Goal: Task Accomplishment & Management: Complete application form

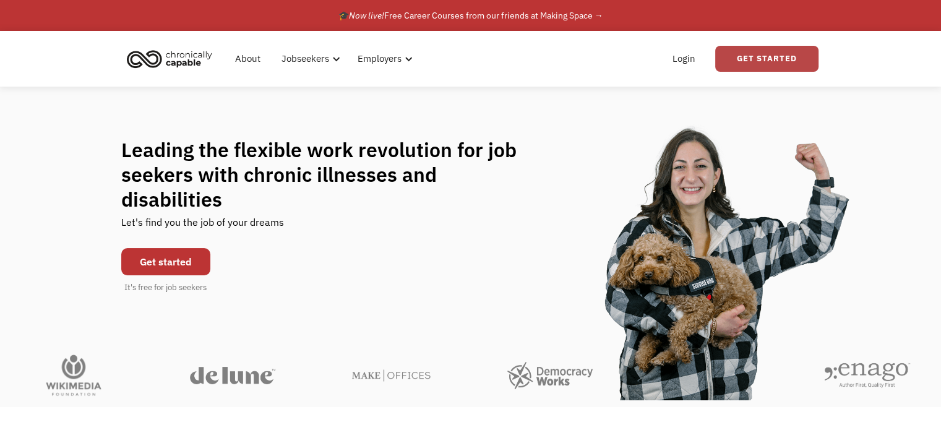
click at [760, 56] on link "Get Started" at bounding box center [767, 59] width 103 height 26
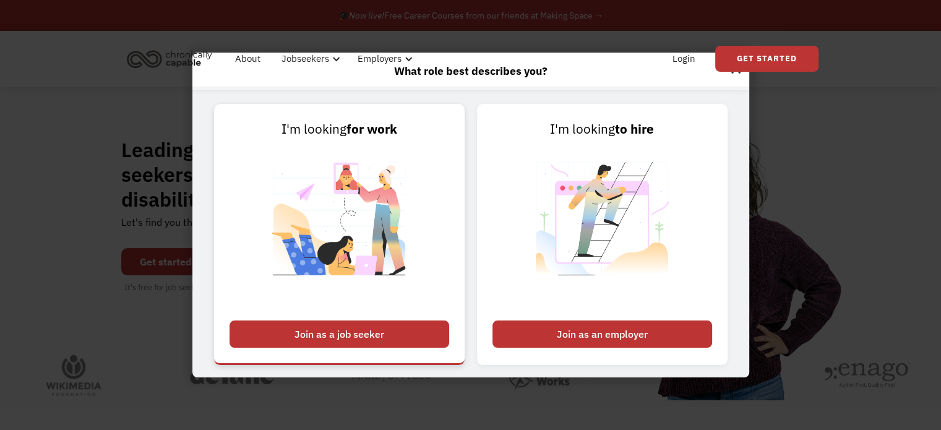
click at [402, 334] on div "Join as a job seeker" at bounding box center [340, 334] width 220 height 27
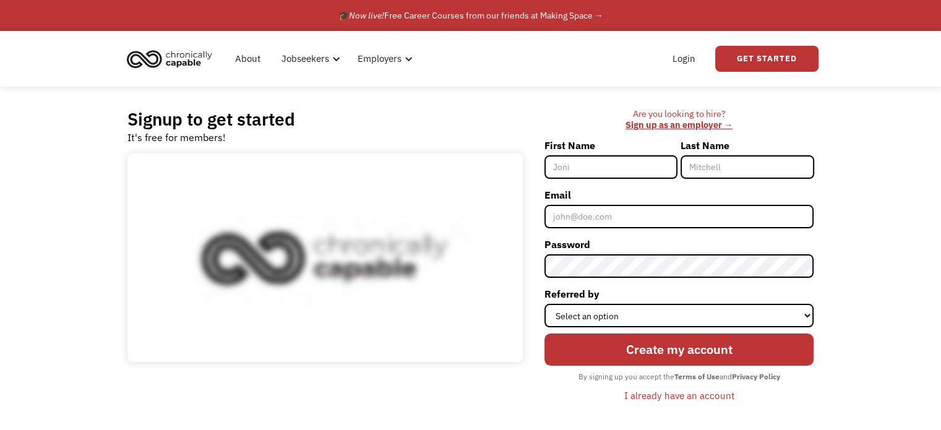
click at [581, 178] on input "First Name" at bounding box center [611, 167] width 133 height 24
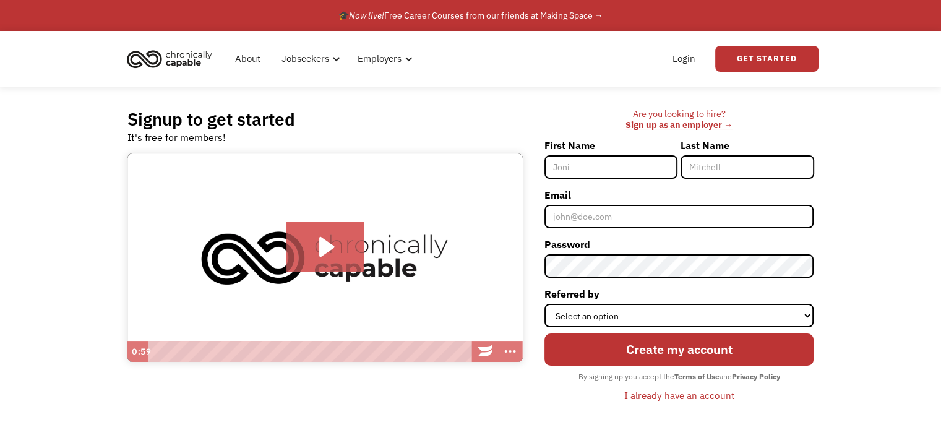
type input "Victoria"
click at [758, 175] on input "K." at bounding box center [747, 167] width 133 height 24
type input "Krylova"
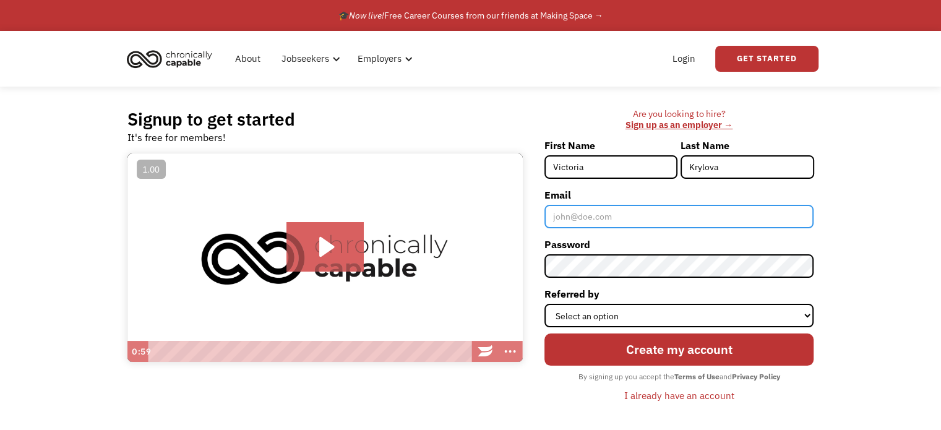
drag, startPoint x: 594, startPoint y: 231, endPoint x: 594, endPoint y: 220, distance: 11.8
click at [594, 228] on input "Email" at bounding box center [680, 217] width 270 height 24
type input "[EMAIL_ADDRESS][DOMAIN_NAME]"
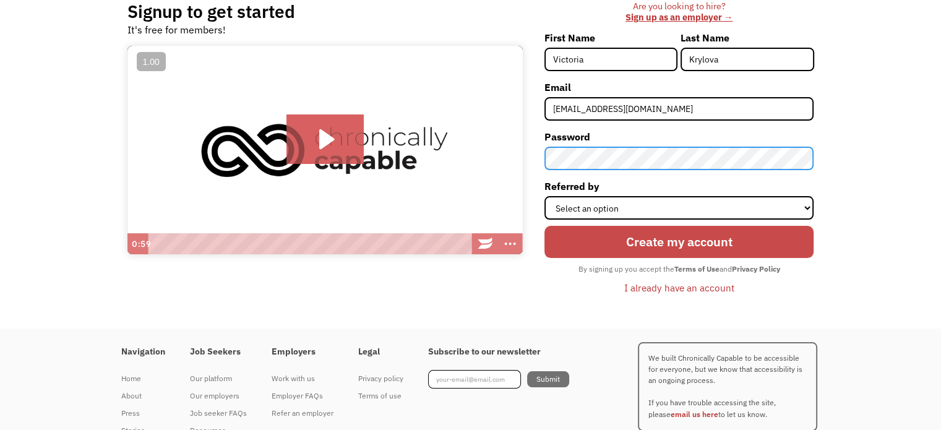
scroll to position [124, 0]
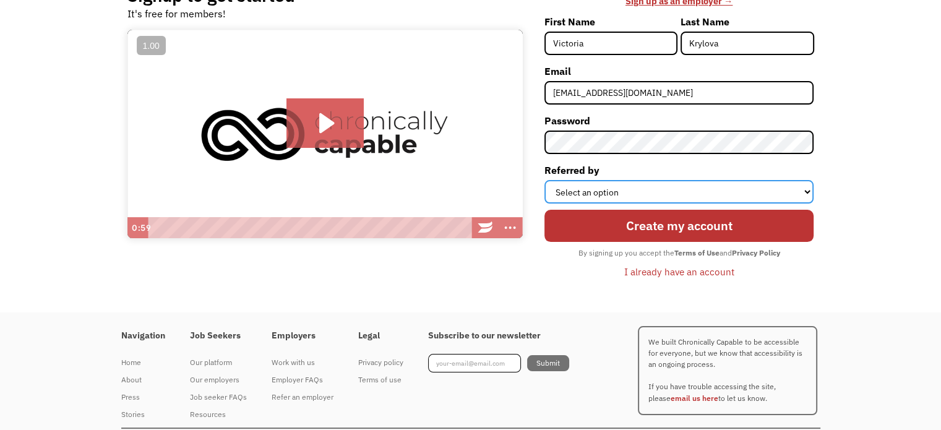
click at [629, 204] on select "Select an option Instagram Facebook Twitter Search Engine News Article Word of …" at bounding box center [680, 192] width 270 height 24
select select "Search Engine"
click at [545, 204] on select "Select an option Instagram Facebook Twitter Search Engine News Article Word of …" at bounding box center [680, 192] width 270 height 24
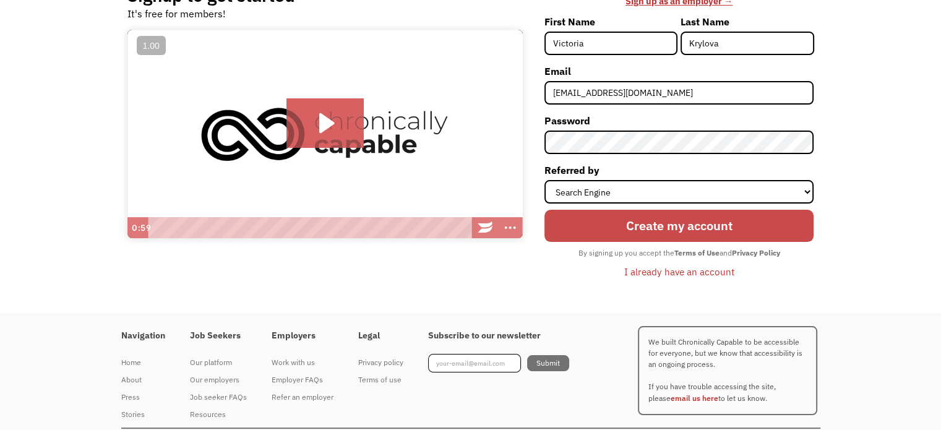
click at [589, 242] on input "Create my account" at bounding box center [680, 226] width 270 height 32
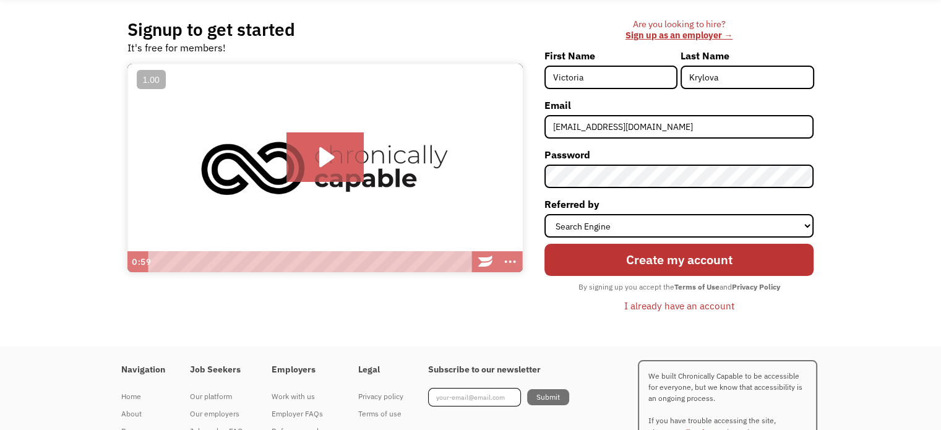
scroll to position [186, 0]
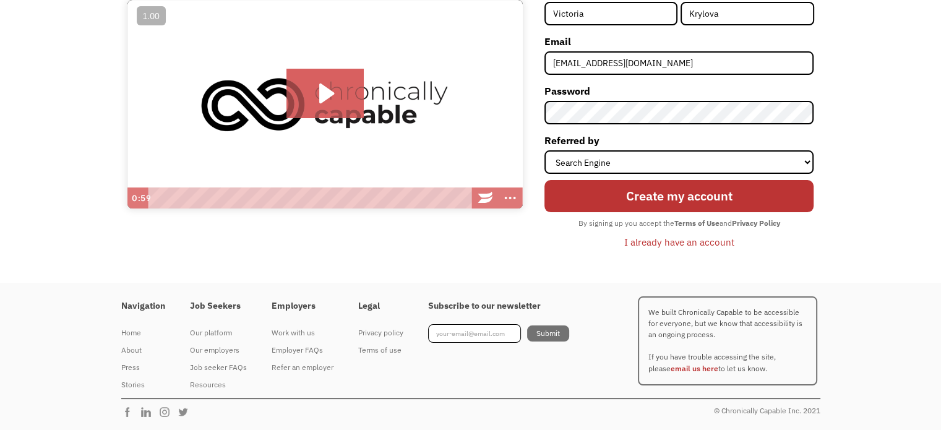
click at [642, 246] on div "I already have an account" at bounding box center [680, 242] width 110 height 15
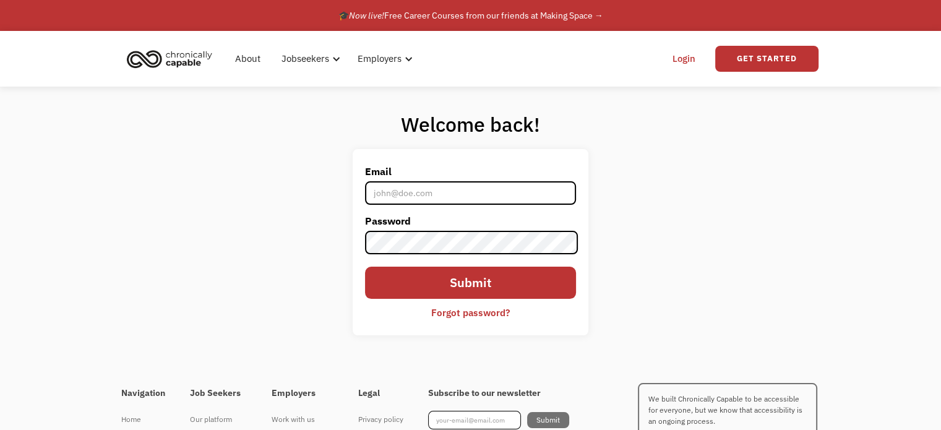
click at [438, 182] on input "Email" at bounding box center [470, 193] width 210 height 24
type input "[EMAIL_ADDRESS][DOMAIN_NAME]"
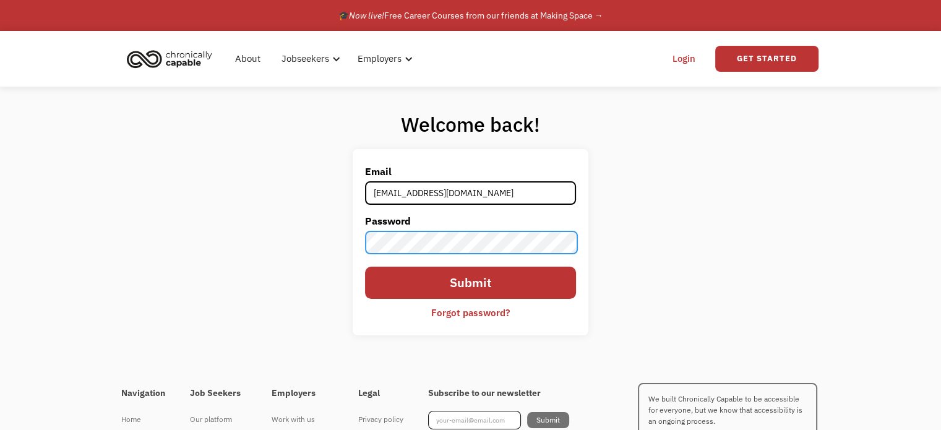
click at [365, 267] on input "Submit" at bounding box center [470, 283] width 210 height 32
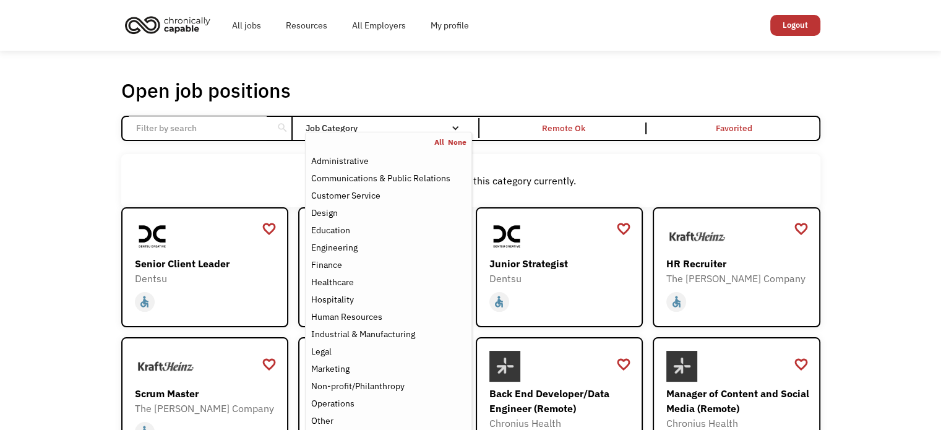
click at [358, 143] on nav "All None Administrative Communications & Public Relations Customer Service Desi…" at bounding box center [388, 318] width 167 height 373
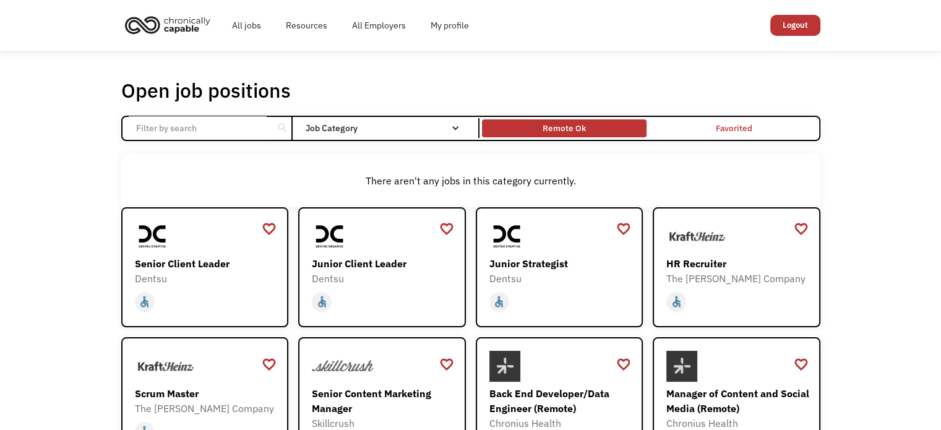
click at [562, 136] on div "Remote Ok" at bounding box center [564, 128] width 43 height 15
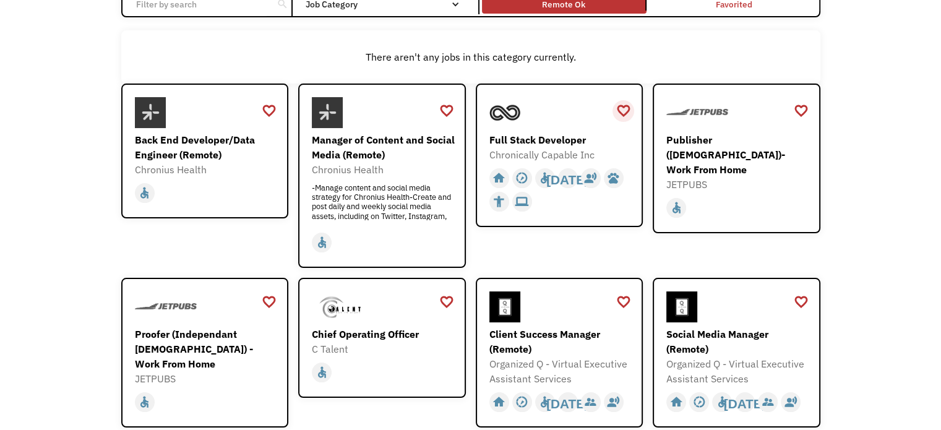
scroll to position [62, 0]
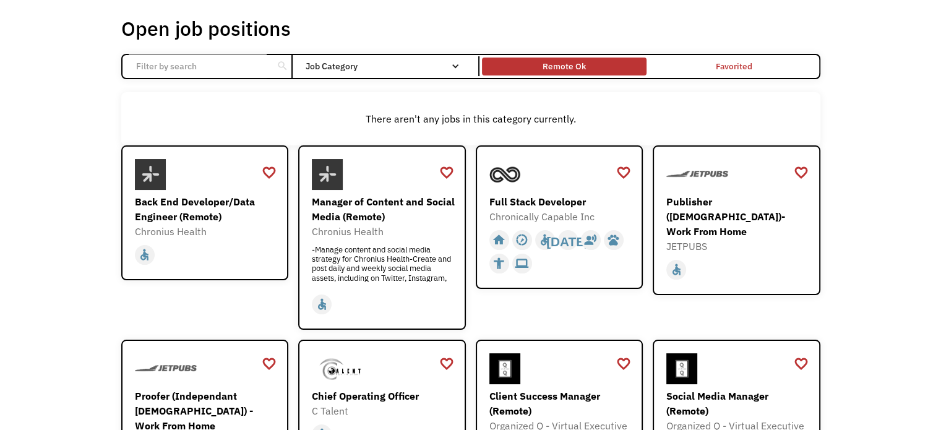
click at [579, 74] on div "Remote Ok" at bounding box center [564, 66] width 43 height 15
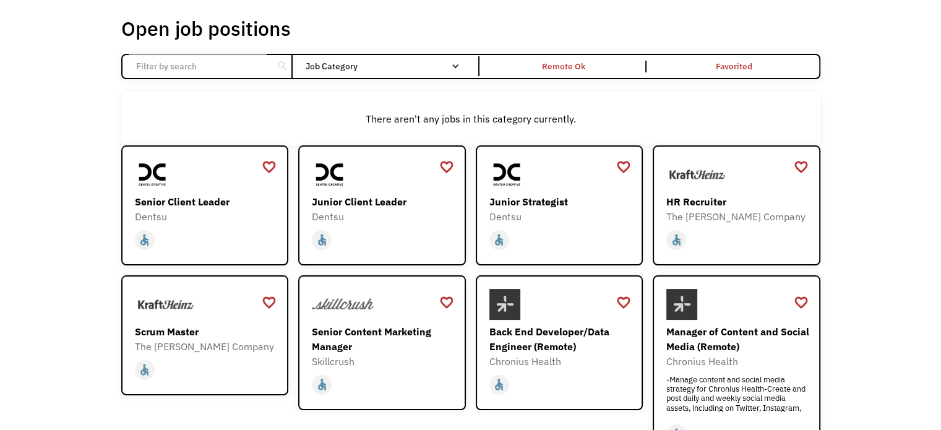
click at [239, 73] on input "Email Form" at bounding box center [198, 66] width 138 height 24
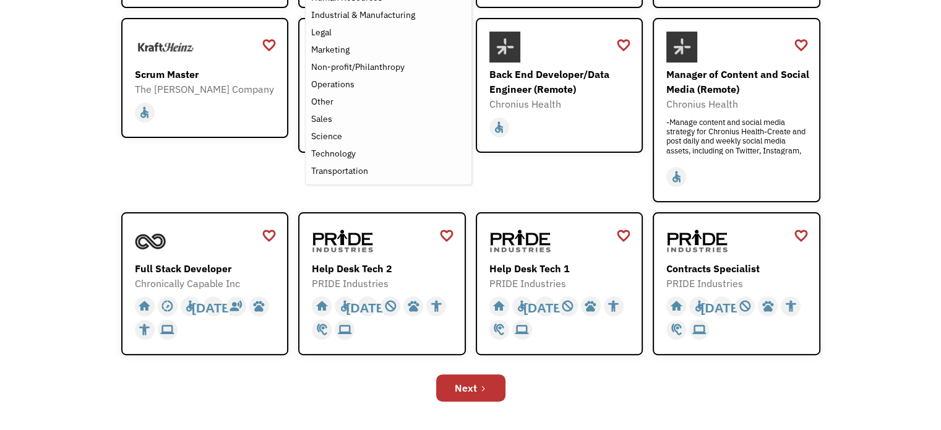
scroll to position [572, 0]
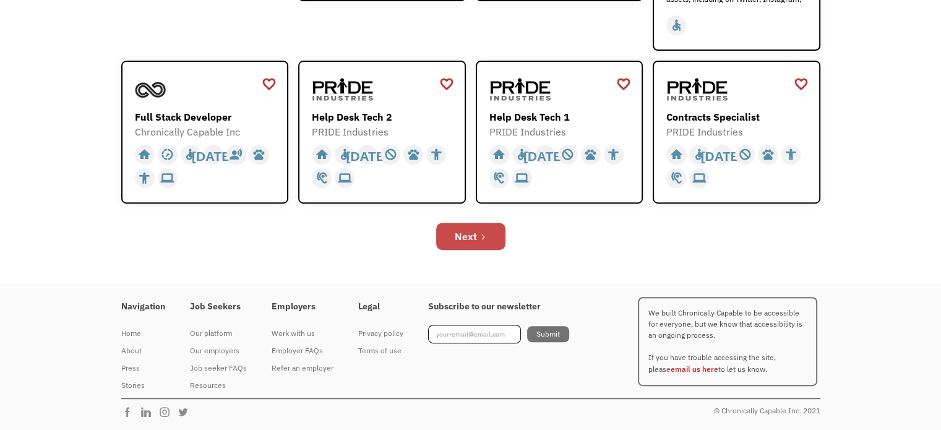
click at [480, 223] on link "Next" at bounding box center [470, 236] width 69 height 27
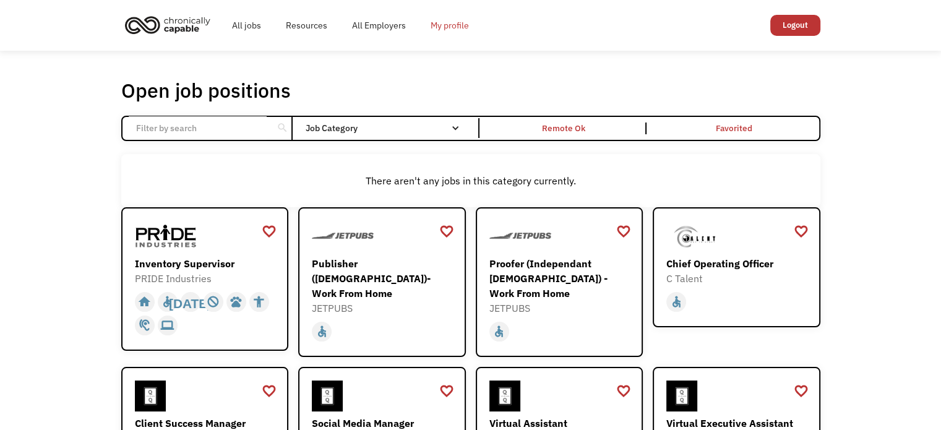
click at [480, 27] on link "My profile" at bounding box center [449, 26] width 63 height 40
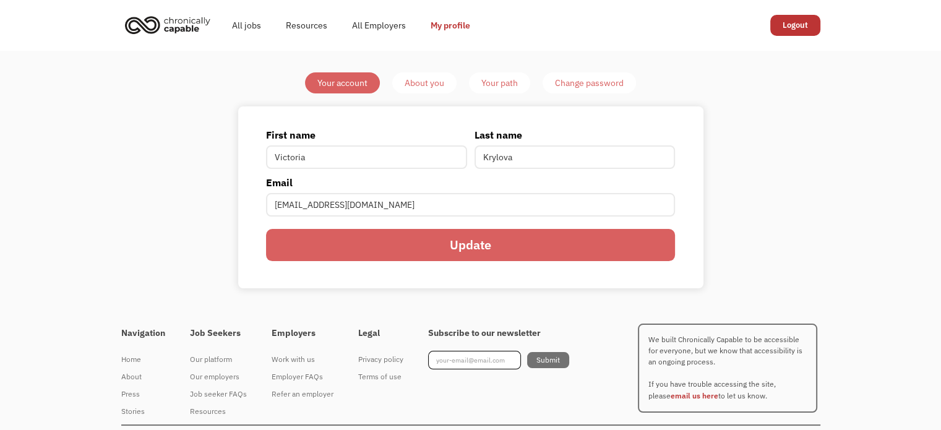
click at [368, 256] on input "Update" at bounding box center [470, 245] width 409 height 32
click at [435, 86] on div "About you" at bounding box center [425, 83] width 40 height 15
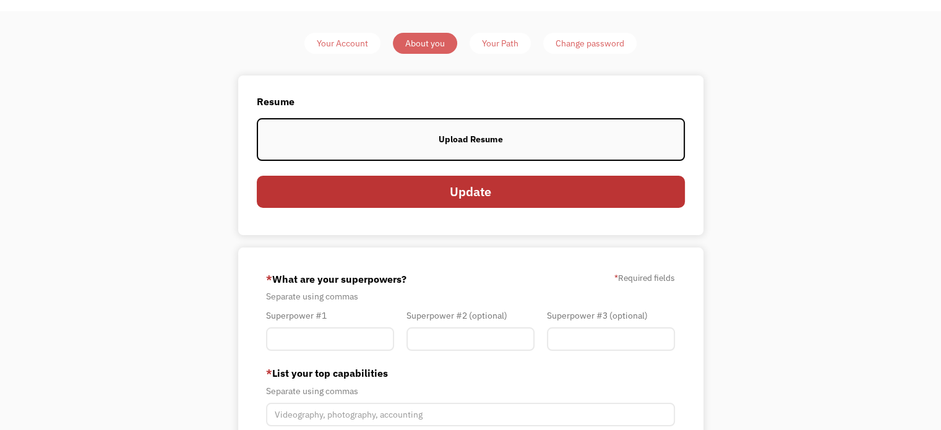
scroll to position [62, 0]
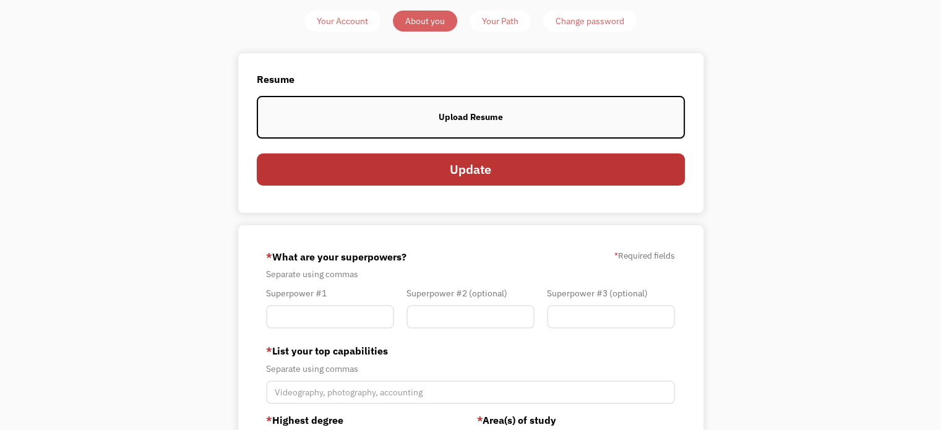
click at [431, 123] on label "Upload Resume" at bounding box center [471, 117] width 428 height 43
click at [451, 139] on label "Upload Resume" at bounding box center [471, 117] width 428 height 43
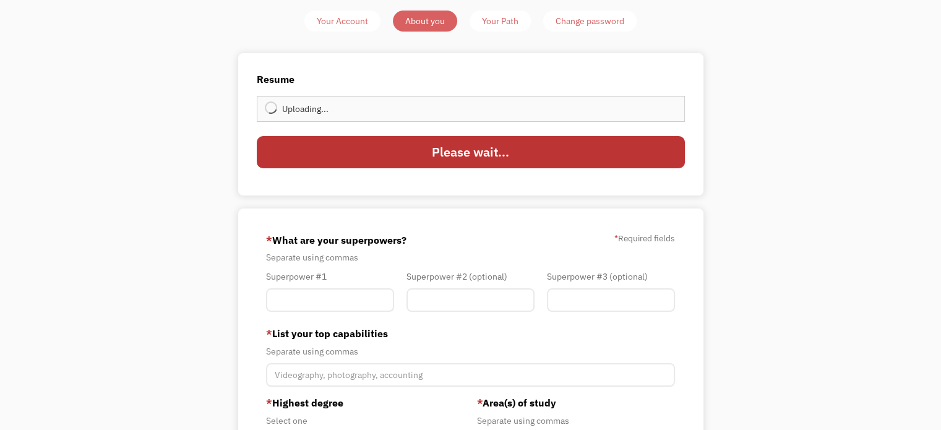
type input "Update"
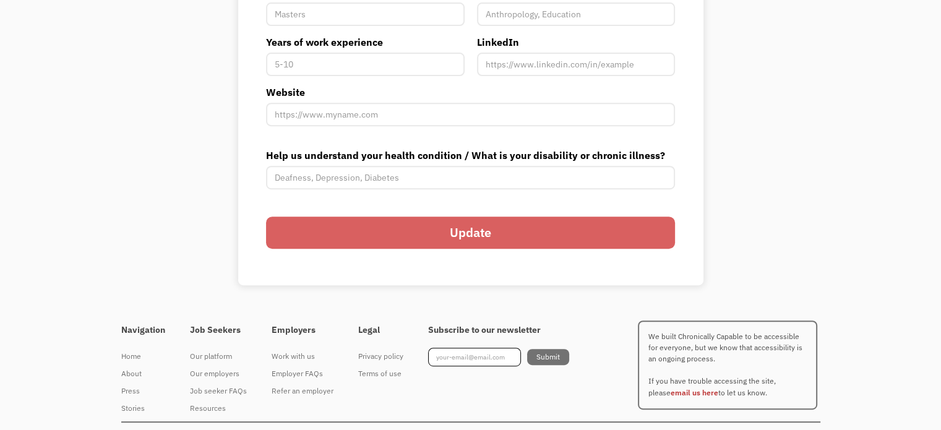
scroll to position [495, 0]
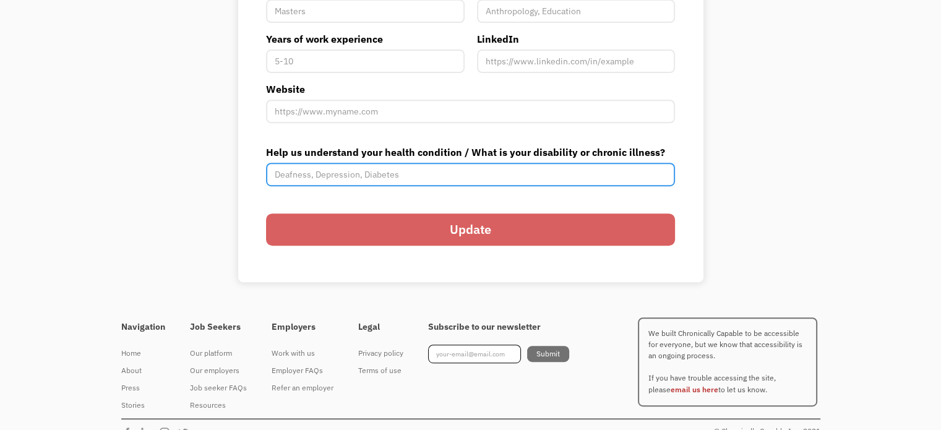
click at [472, 186] on input "Help us understand your health condition / What is your disability or chronic i…" at bounding box center [470, 175] width 409 height 24
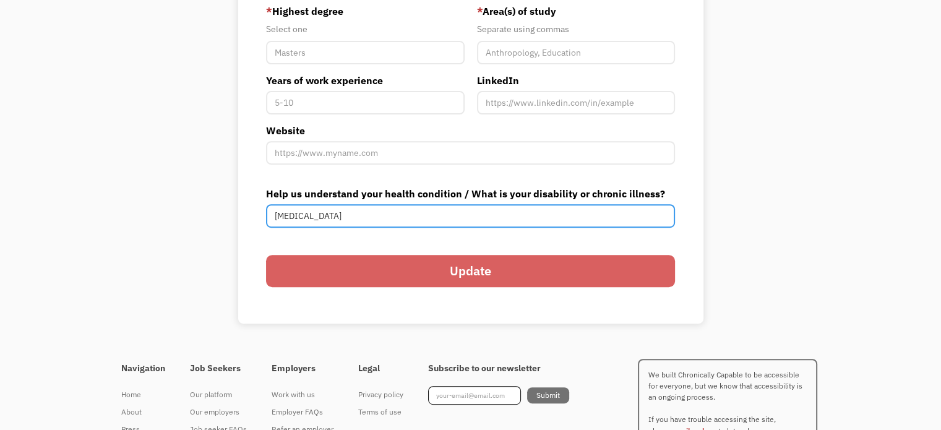
scroll to position [371, 0]
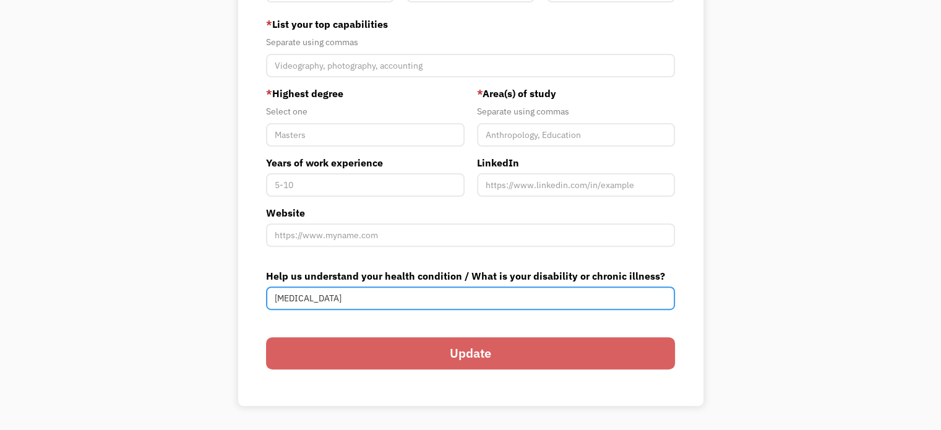
type input "[MEDICAL_DATA]"
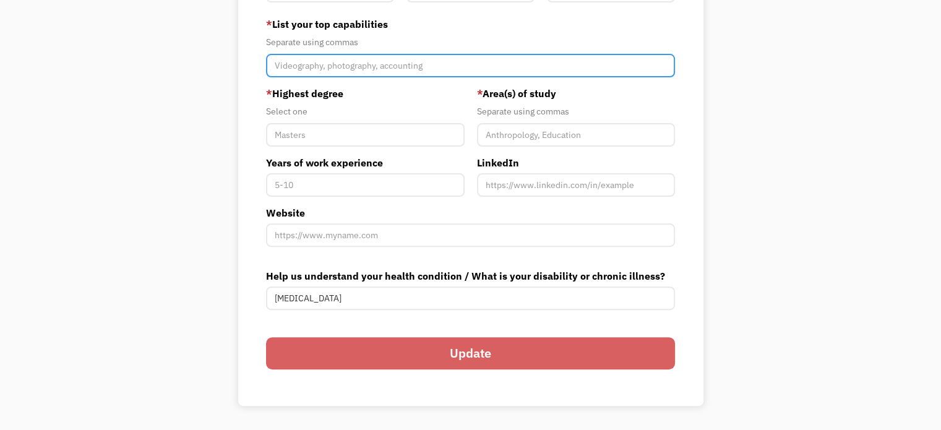
click at [396, 77] on input "Member-You-Update" at bounding box center [470, 66] width 409 height 24
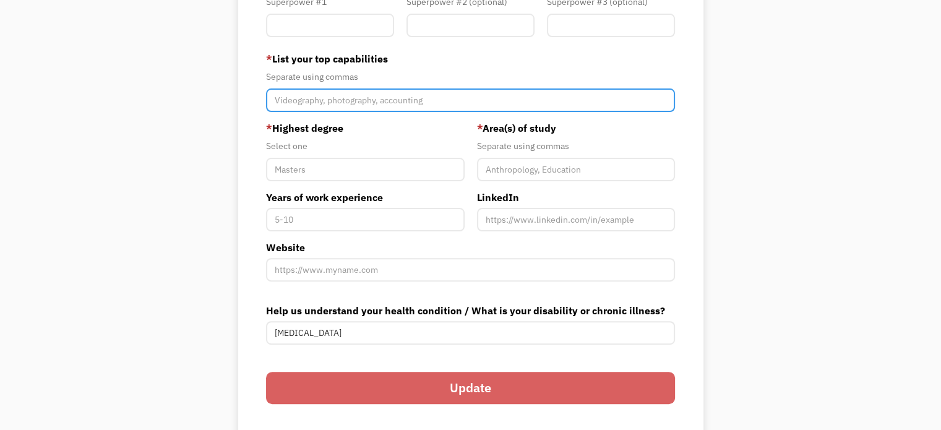
scroll to position [309, 0]
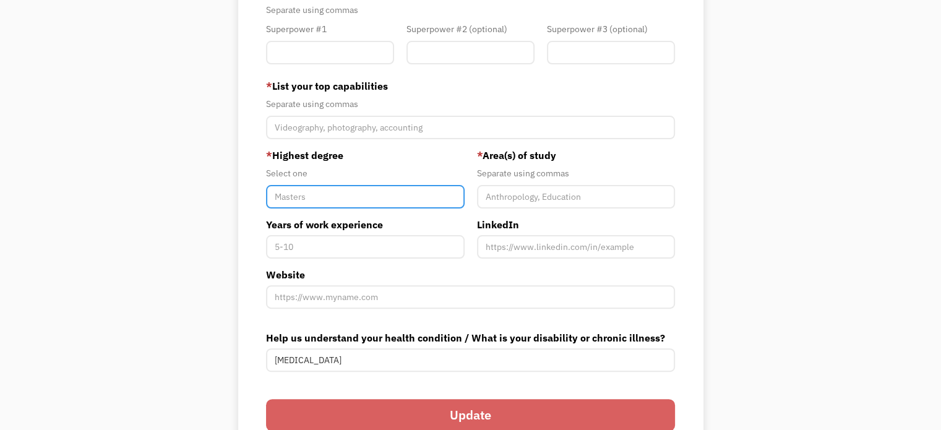
click at [357, 209] on input "Member-You-Update" at bounding box center [365, 197] width 198 height 24
type input "Technical certificate"
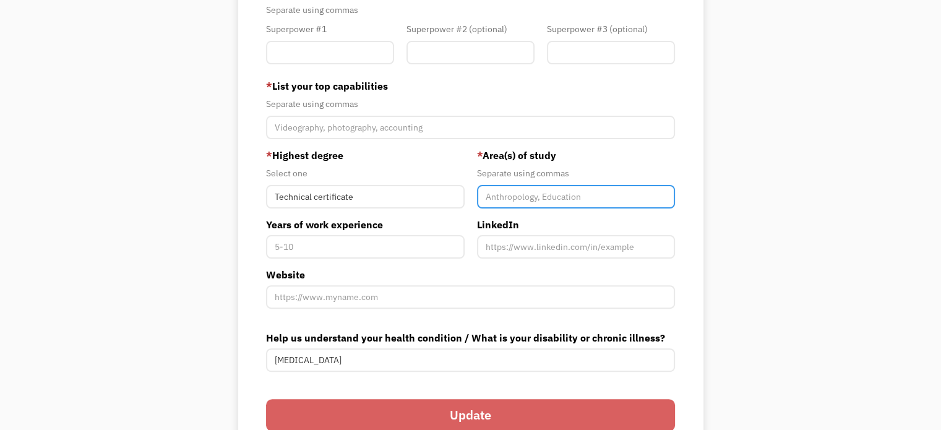
click at [564, 209] on input "Member-You-Update" at bounding box center [576, 197] width 198 height 24
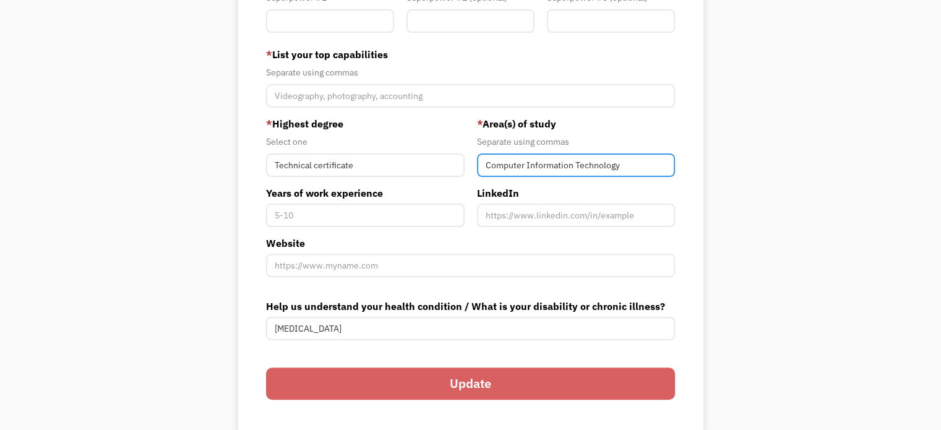
scroll to position [371, 0]
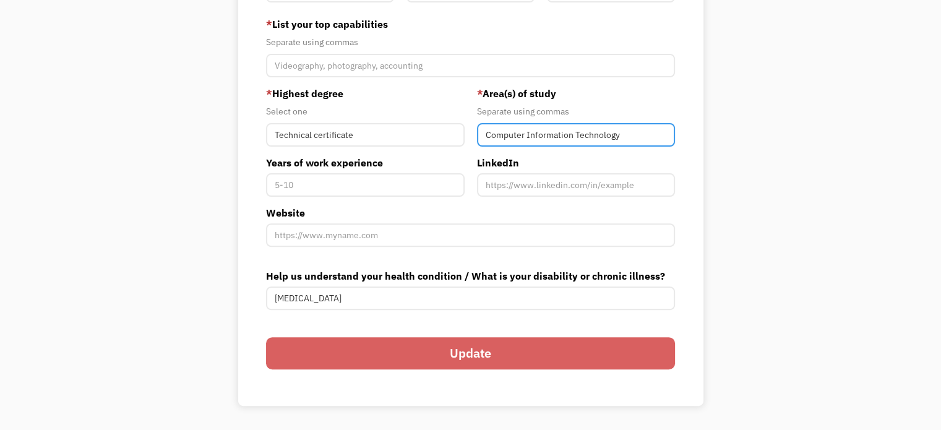
type input "Computer Information Technology"
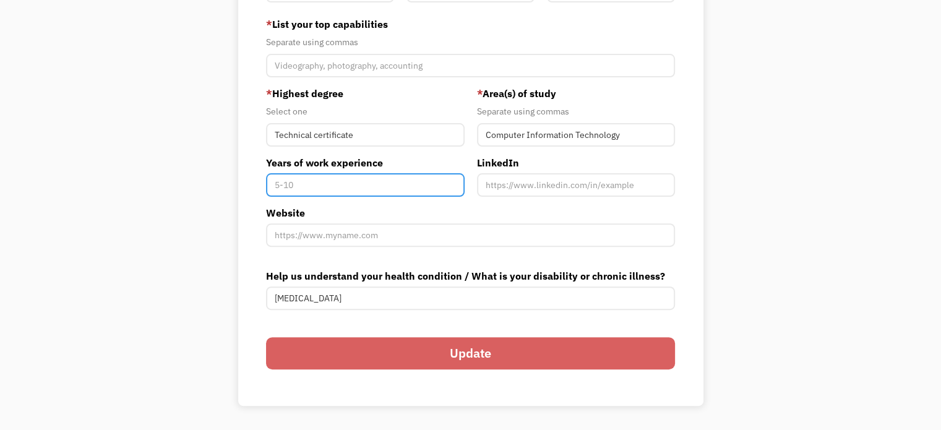
click at [345, 197] on input "Years of work experience" at bounding box center [365, 185] width 198 height 24
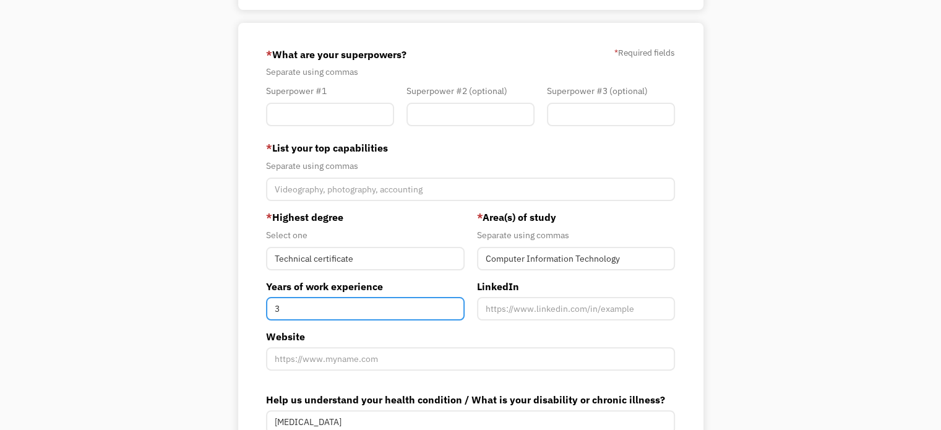
scroll to position [186, 0]
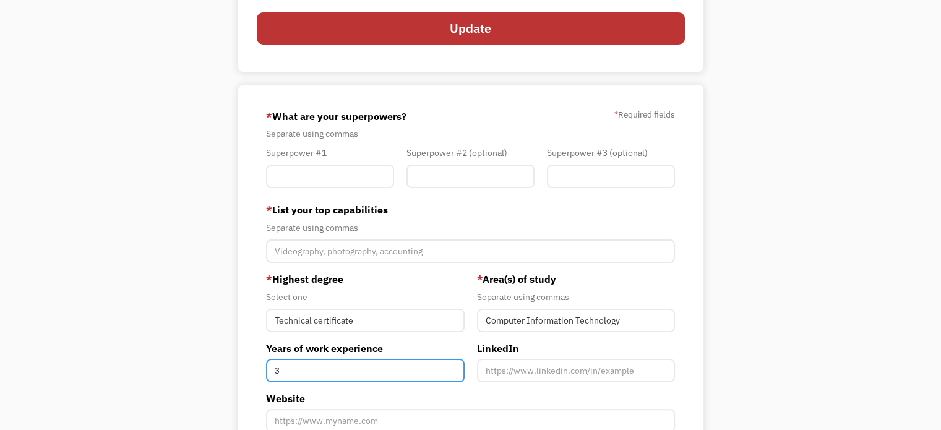
type input "3"
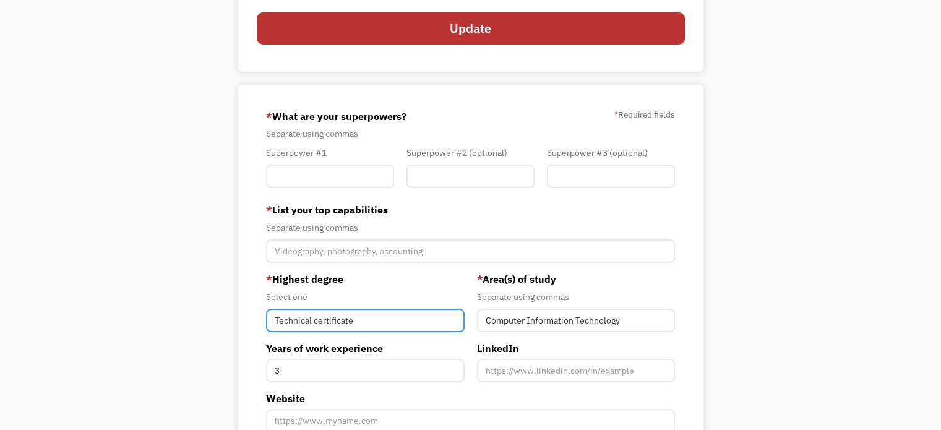
drag, startPoint x: 362, startPoint y: 368, endPoint x: 314, endPoint y: 371, distance: 47.8
click at [314, 332] on input "Technical certificate" at bounding box center [365, 321] width 198 height 24
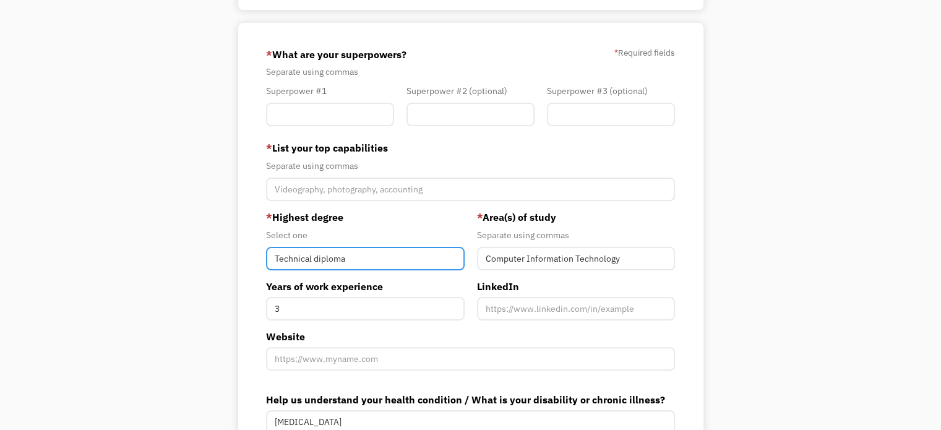
scroll to position [309, 0]
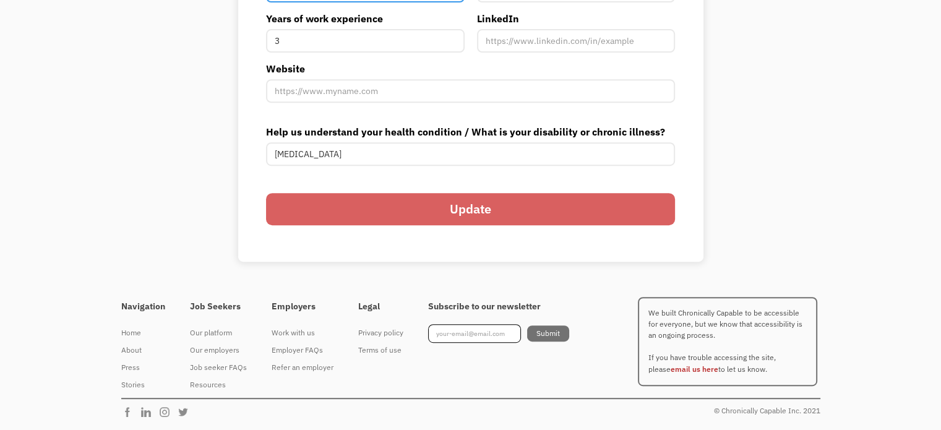
type input "Technical diploma"
click at [394, 225] on input "Update" at bounding box center [470, 209] width 409 height 32
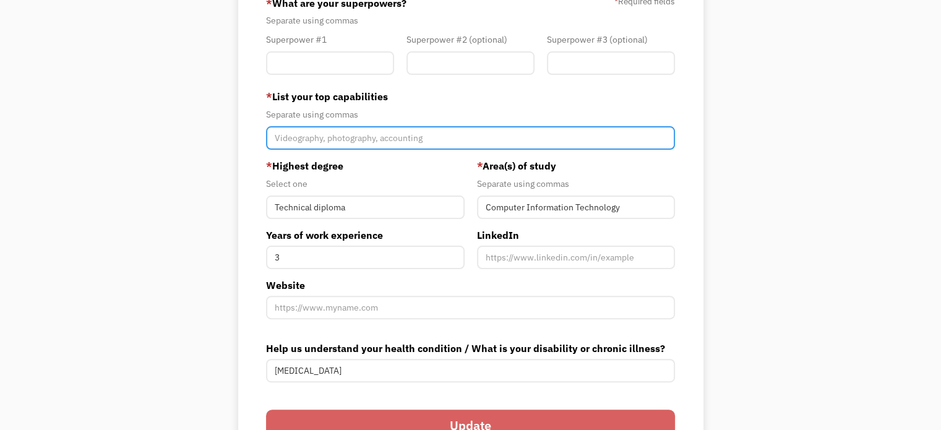
scroll to position [215, 0]
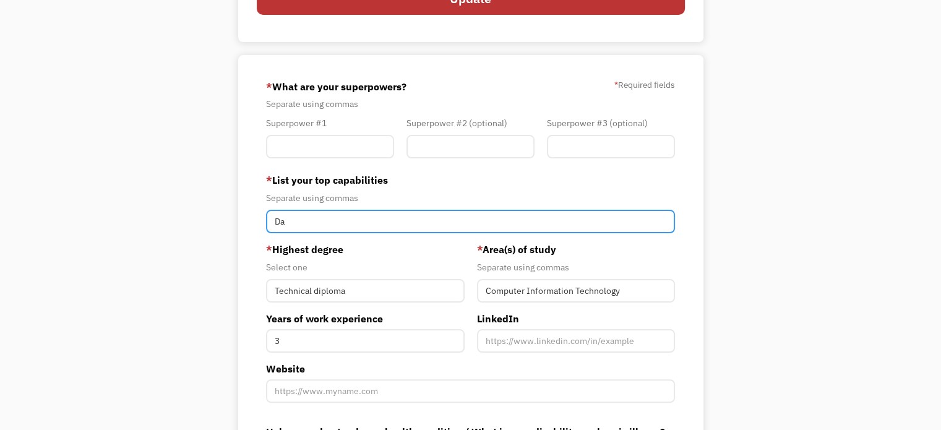
type input "D"
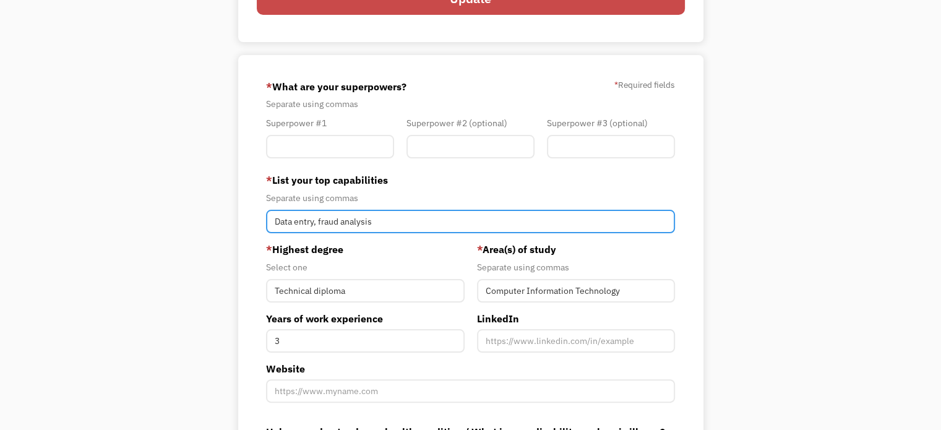
type input "Data entry, fraud analysis"
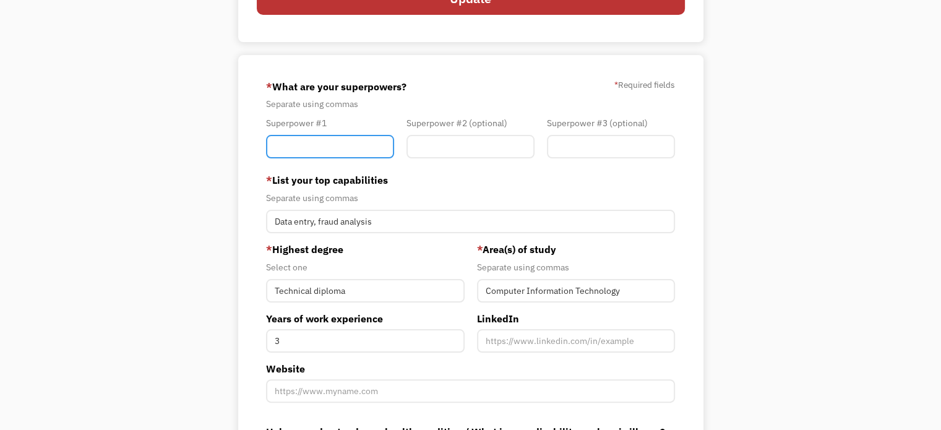
click at [325, 158] on input "Member-You-Update" at bounding box center [330, 147] width 128 height 24
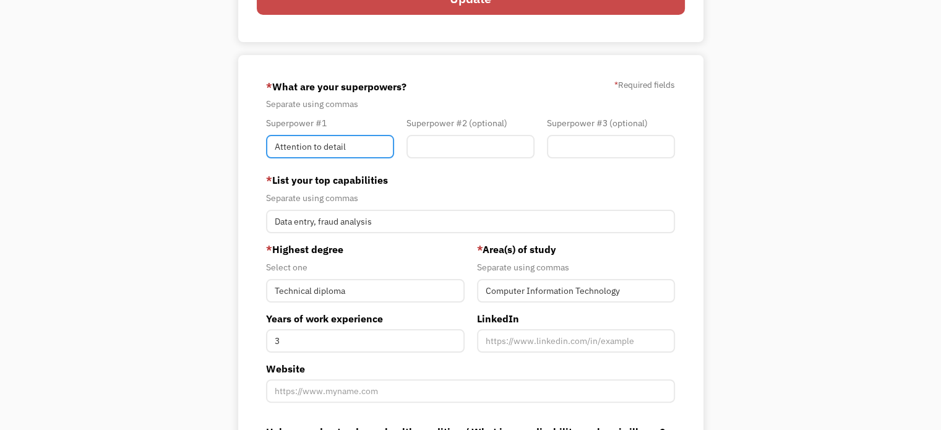
type input "Attention to detail"
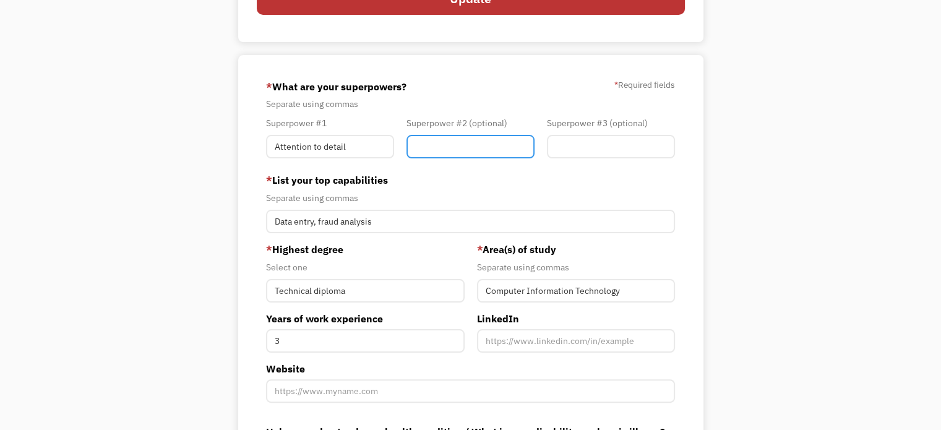
click at [446, 158] on input "Member-You-Update" at bounding box center [471, 147] width 128 height 24
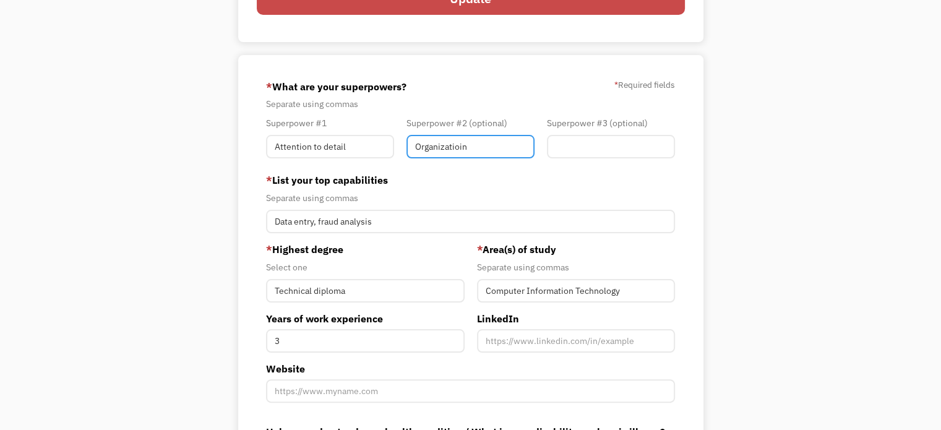
type input "Organizatioin"
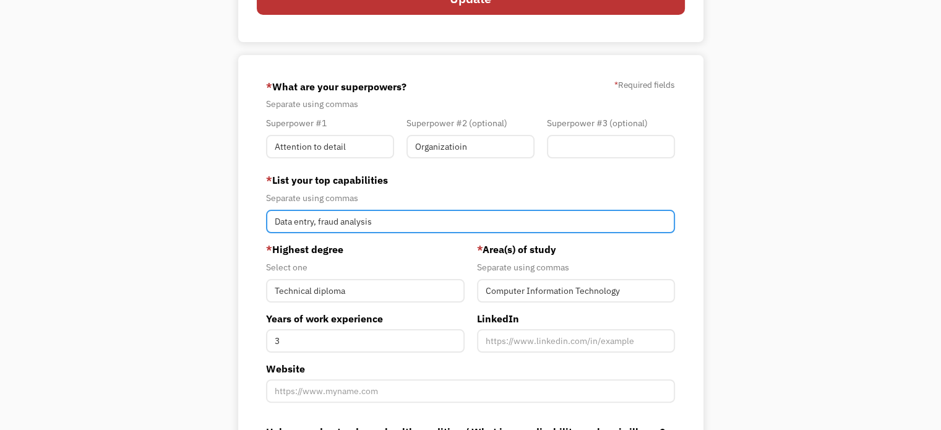
click at [422, 233] on input "Data entry, fraud analysis" at bounding box center [470, 222] width 409 height 24
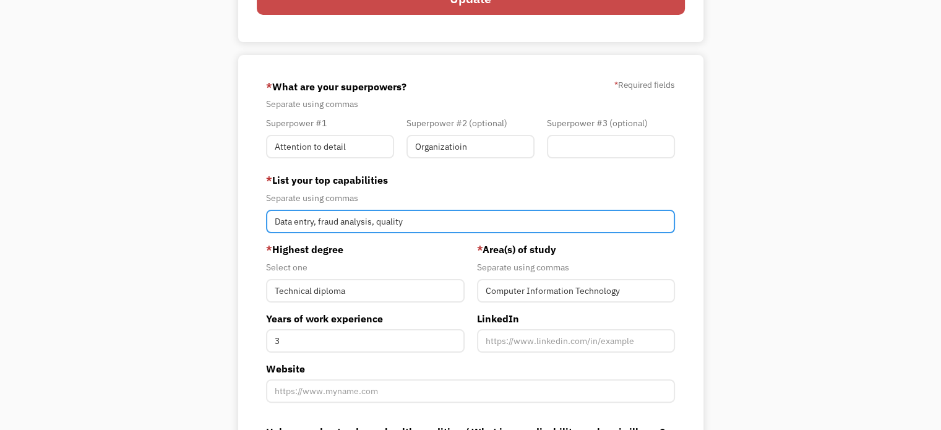
type input "Data entry, fraud analysis, quality"
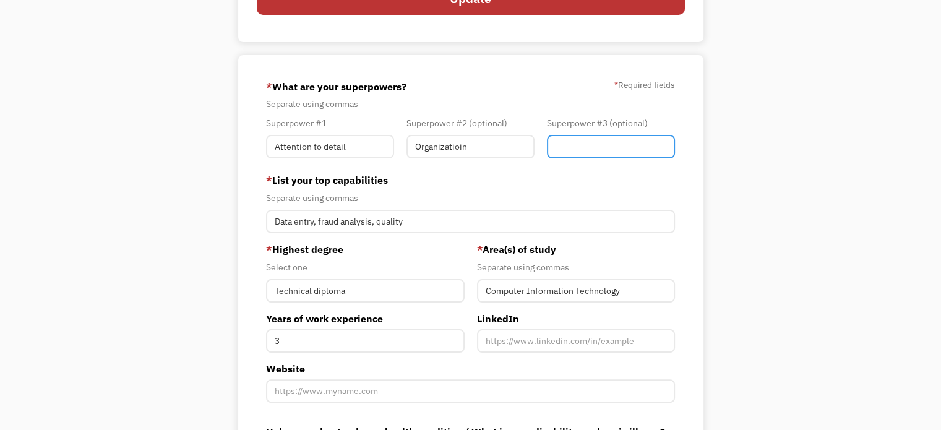
click at [570, 158] on input "Member-You-Update" at bounding box center [611, 147] width 128 height 24
type input "Critical thinking"
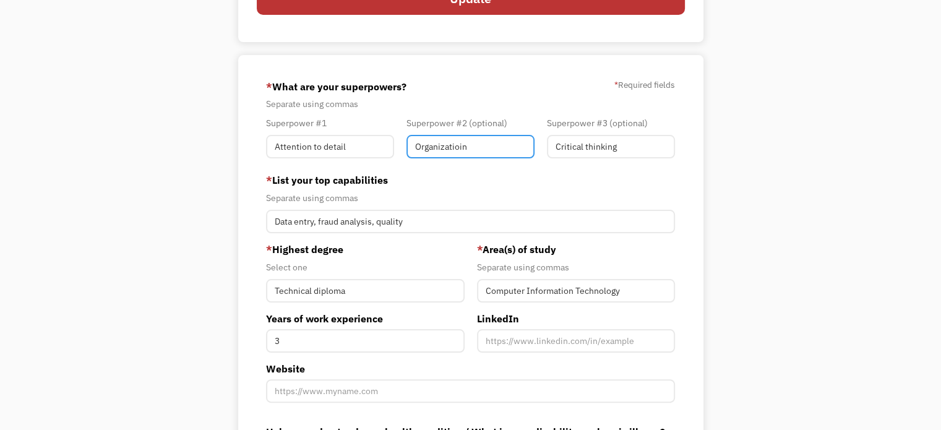
click at [488, 158] on input "Organizatioin" at bounding box center [471, 147] width 128 height 24
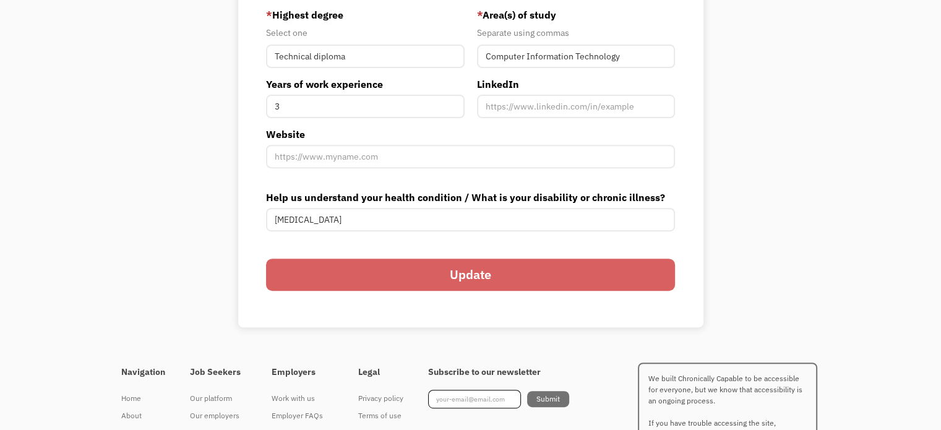
scroll to position [525, 0]
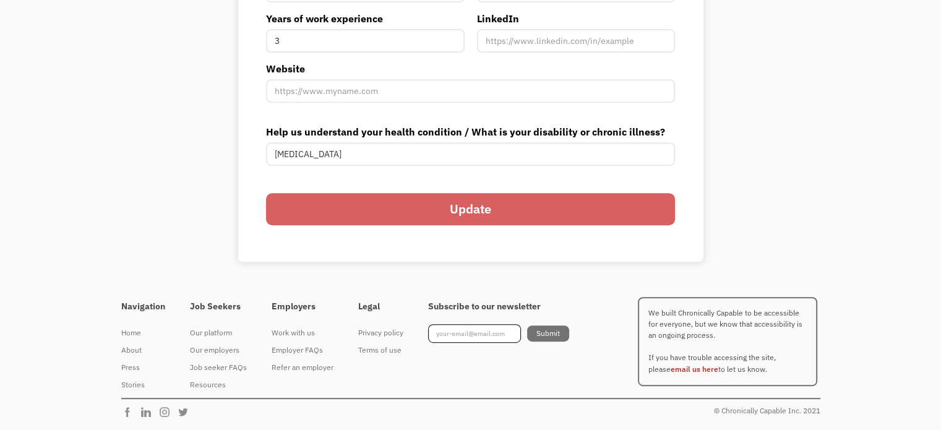
type input "Organization"
click at [545, 225] on input "Update" at bounding box center [470, 209] width 409 height 32
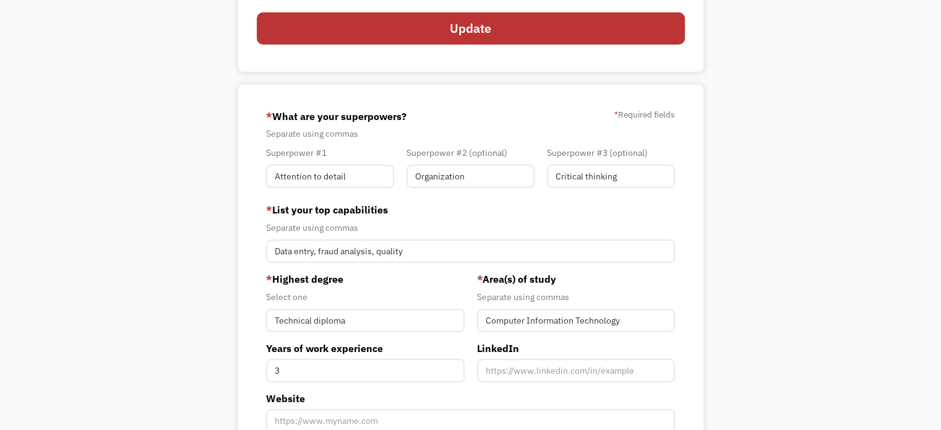
scroll to position [0, 0]
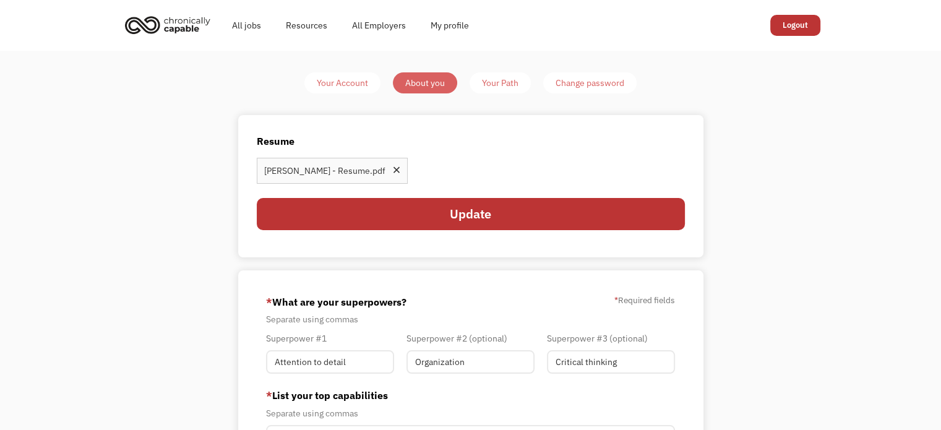
click at [503, 90] on div "Your Path" at bounding box center [500, 83] width 37 height 15
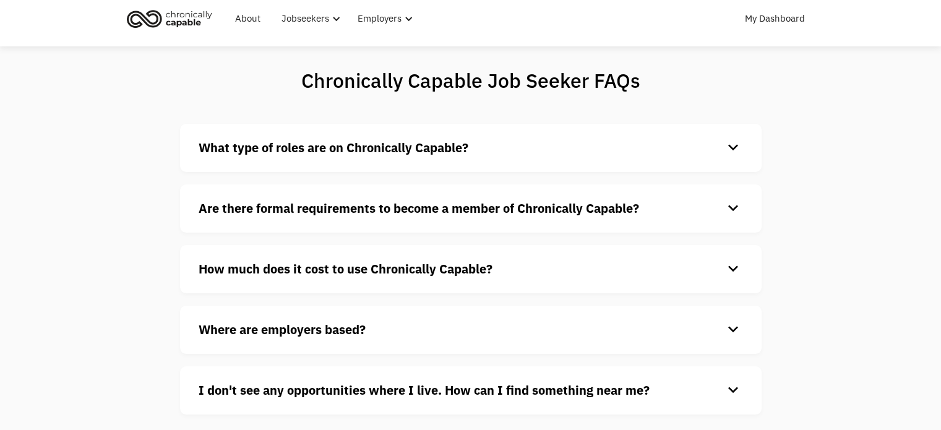
scroll to position [62, 0]
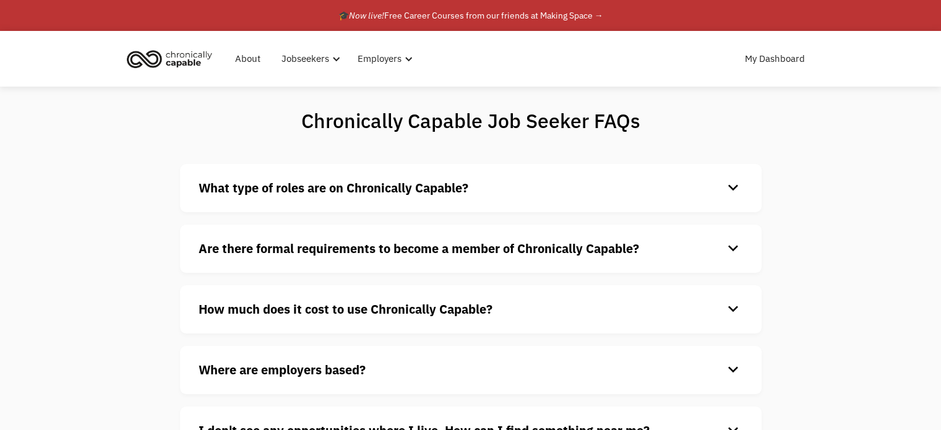
click at [592, 258] on h4 "Are there formal requirements to become a member of Chronically Capable?" at bounding box center [461, 249] width 525 height 19
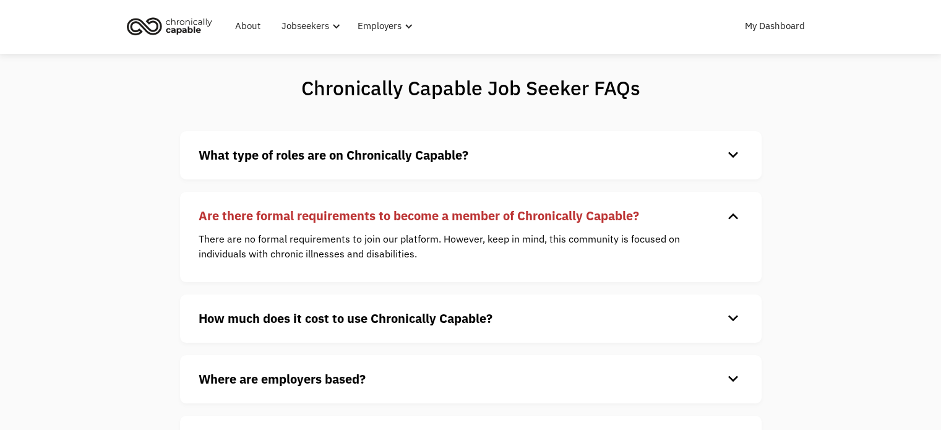
scroll to position [62, 0]
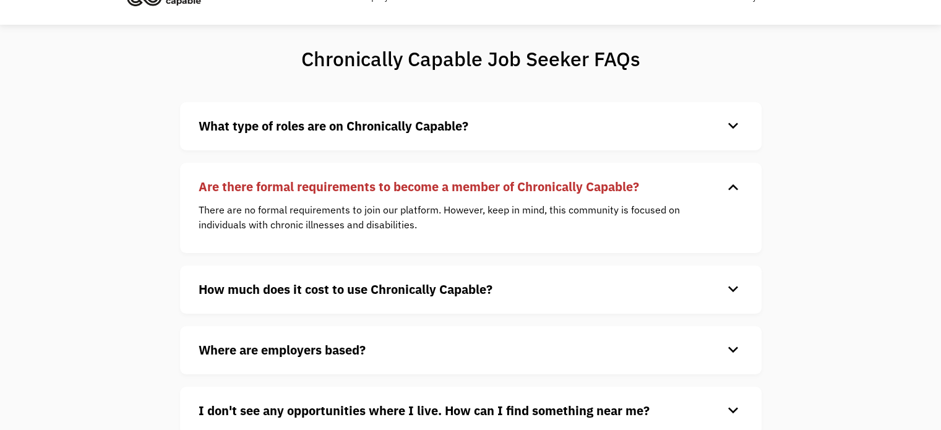
click at [617, 144] on div "What type of roles are on Chronically Capable? keyboard_arrow_down We offer a r…" at bounding box center [471, 126] width 582 height 48
click at [613, 129] on h4 "What type of roles are on Chronically Capable?" at bounding box center [461, 126] width 525 height 19
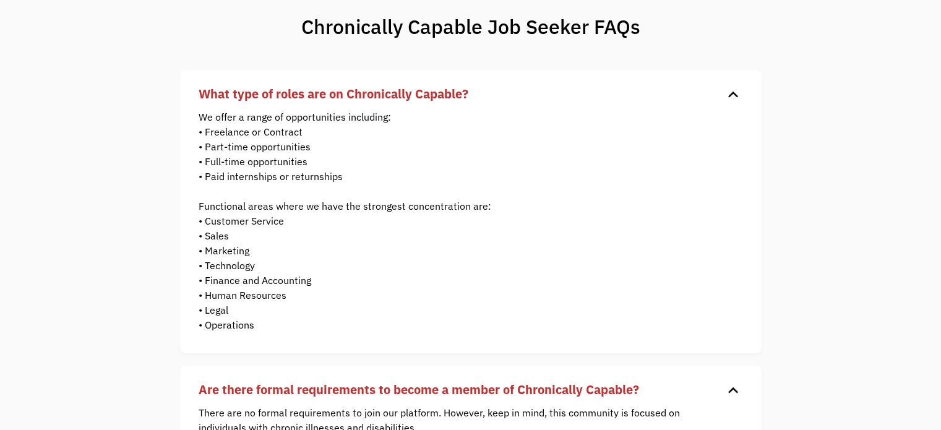
scroll to position [124, 0]
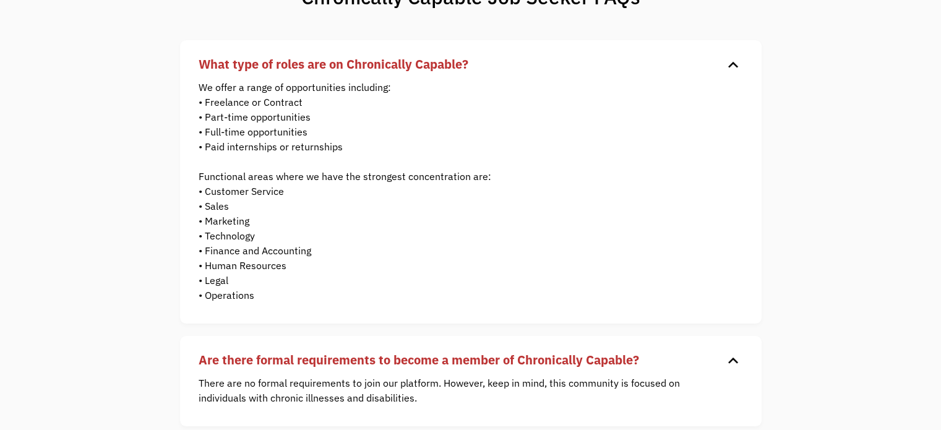
click at [607, 74] on h4 "What type of roles are on Chronically Capable?" at bounding box center [461, 64] width 525 height 19
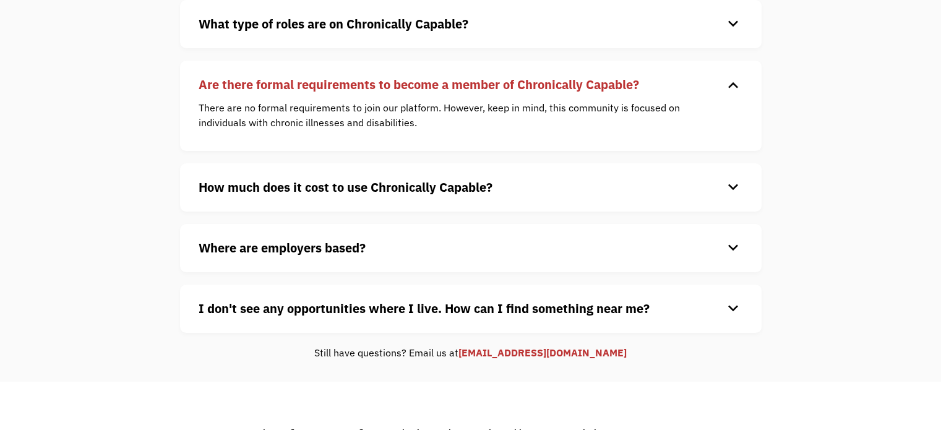
scroll to position [186, 0]
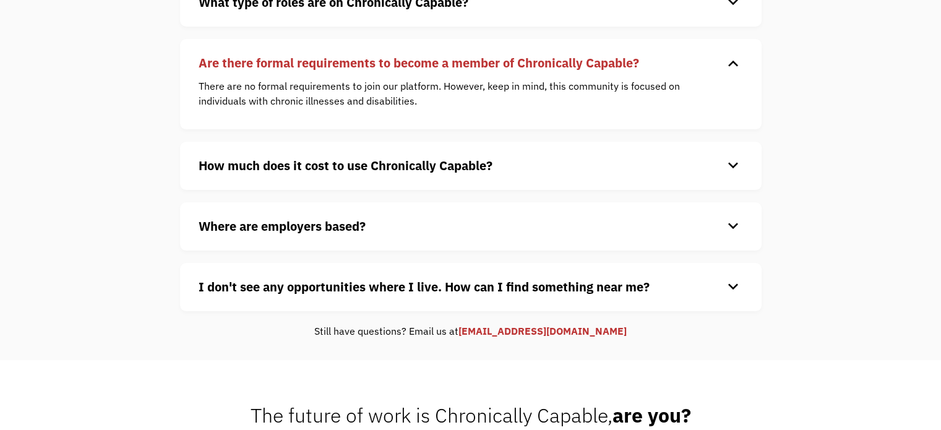
click at [500, 295] on strong "I don't see any opportunities where I live. How can I find something near me?" at bounding box center [424, 287] width 451 height 17
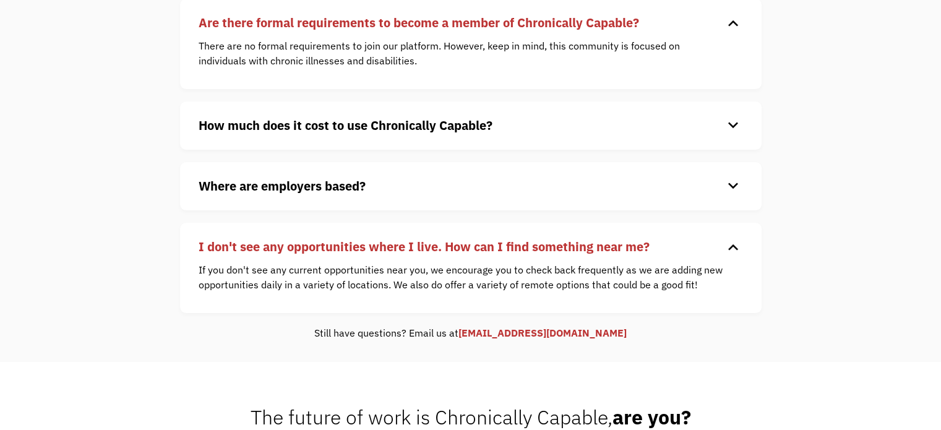
scroll to position [248, 0]
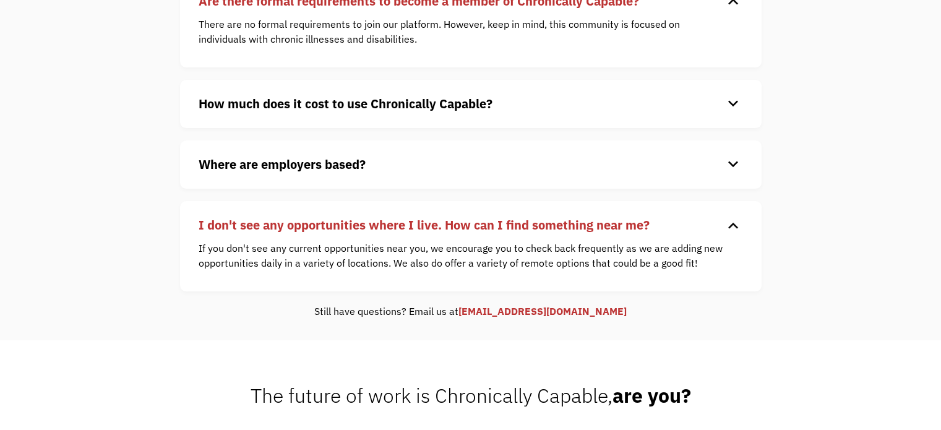
click at [488, 233] on strong "I don't see any opportunities where I live. How can I find something near me?" at bounding box center [424, 225] width 451 height 17
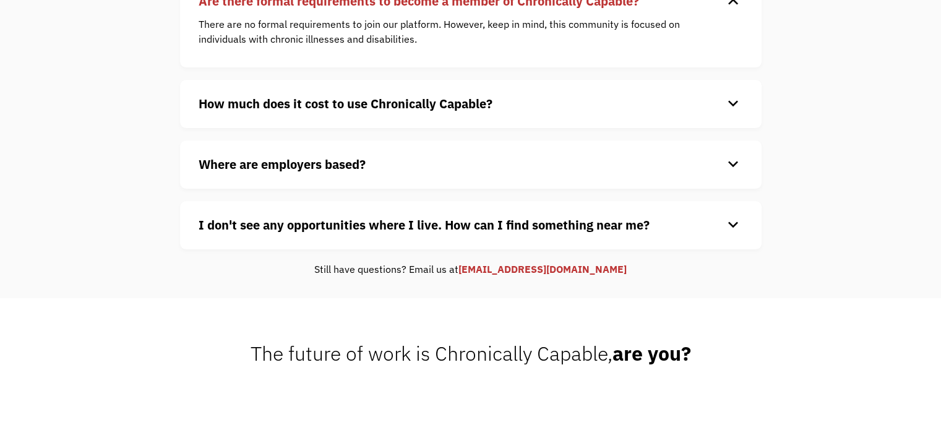
click at [459, 174] on h4 "Where are employers based?" at bounding box center [461, 164] width 525 height 19
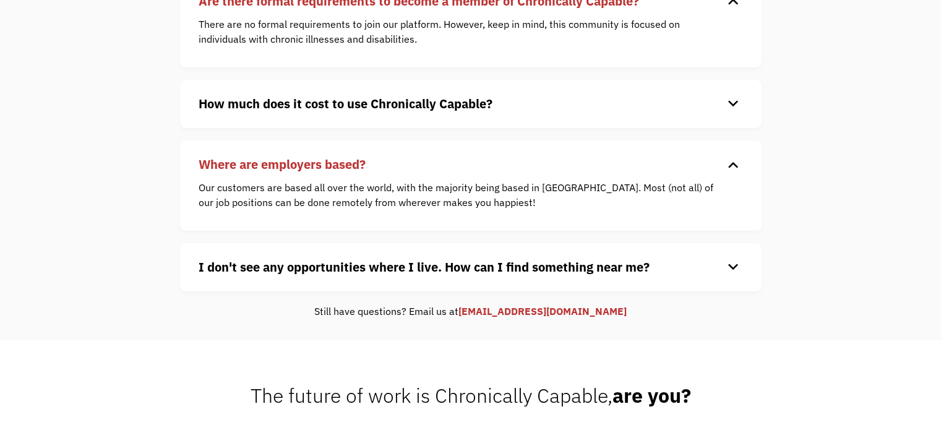
click at [459, 174] on h4 "Where are employers based?" at bounding box center [461, 164] width 525 height 19
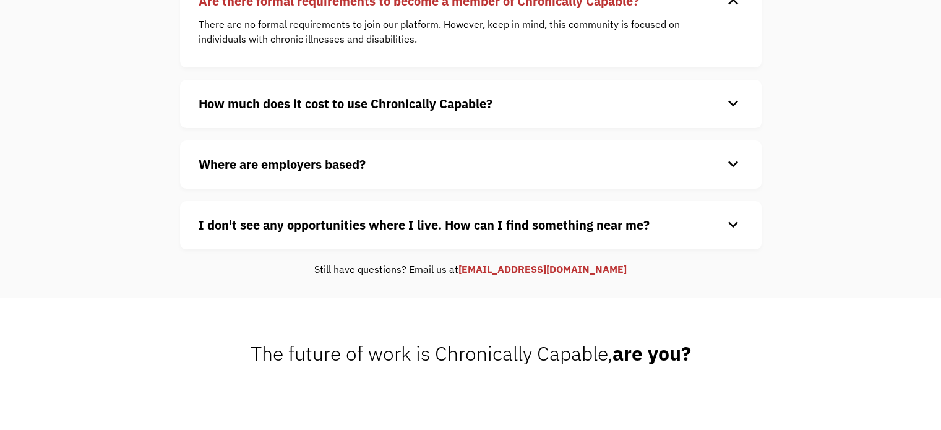
click at [457, 112] on strong "How much does it cost to use Chronically Capable?" at bounding box center [346, 103] width 294 height 17
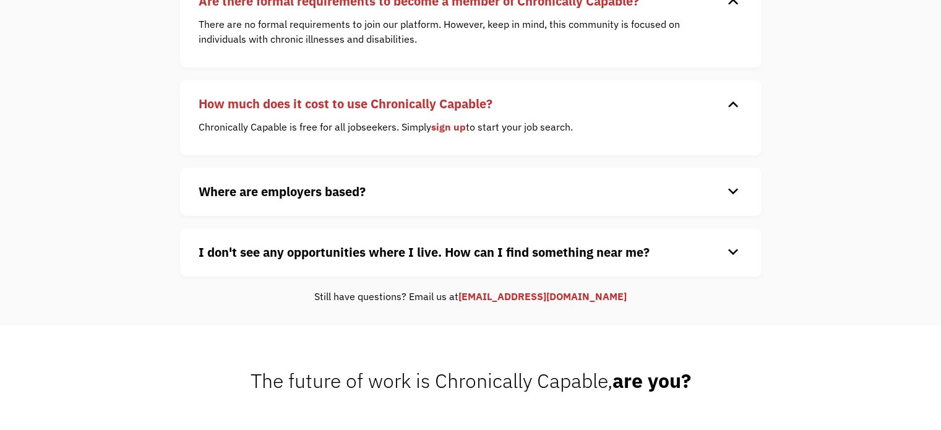
click at [457, 112] on strong "How much does it cost to use Chronically Capable?" at bounding box center [346, 103] width 294 height 17
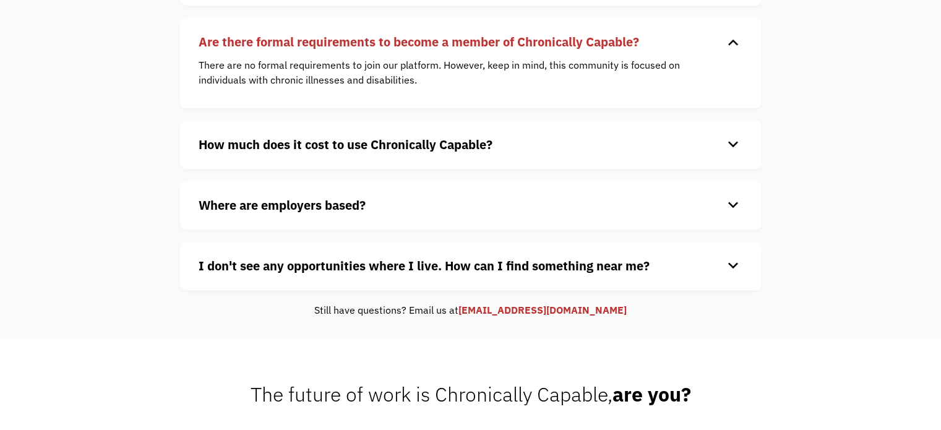
scroll to position [124, 0]
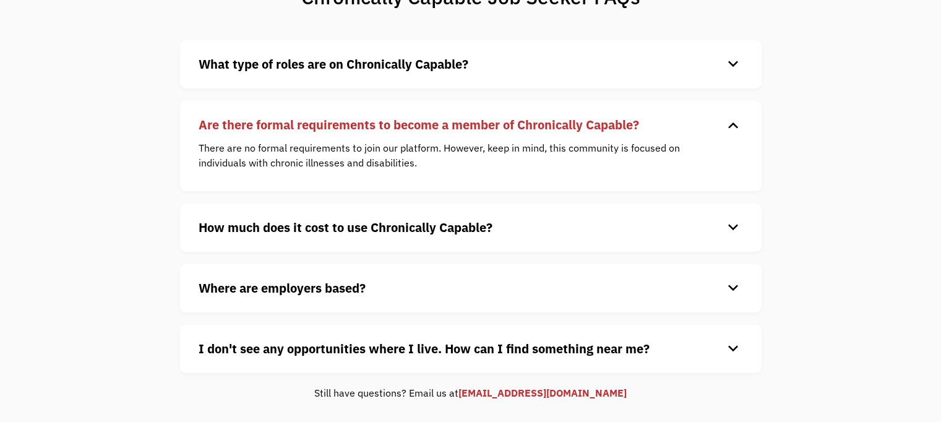
click at [464, 58] on div "What type of roles are on Chronically Capable? keyboard_arrow_down We offer a r…" at bounding box center [471, 64] width 582 height 48
click at [465, 64] on strong "What type of roles are on Chronically Capable?" at bounding box center [334, 64] width 270 height 17
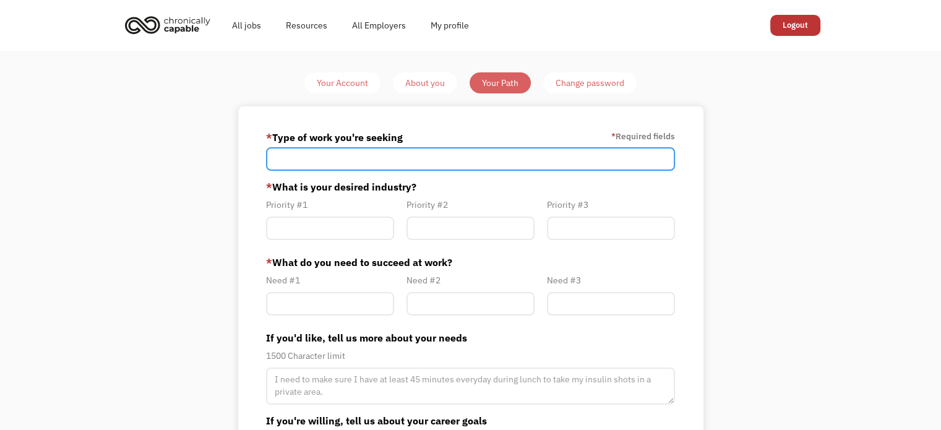
click at [454, 171] on input "Member-Path-Update" at bounding box center [470, 159] width 409 height 24
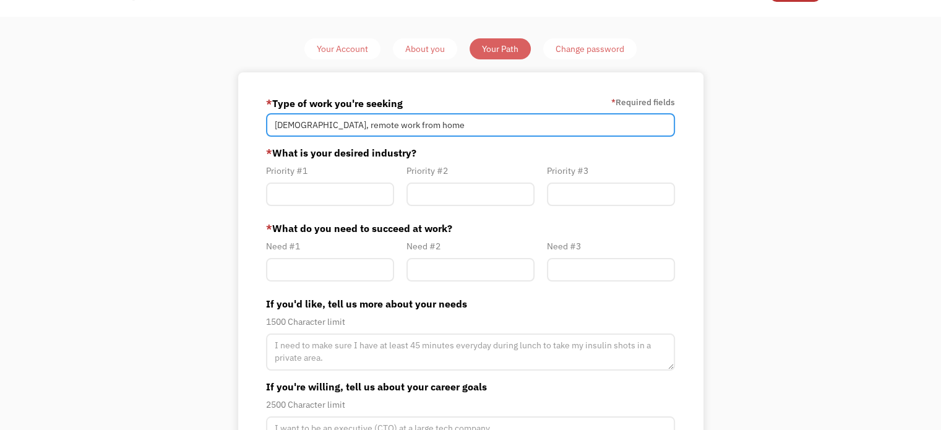
scroll to position [62, 0]
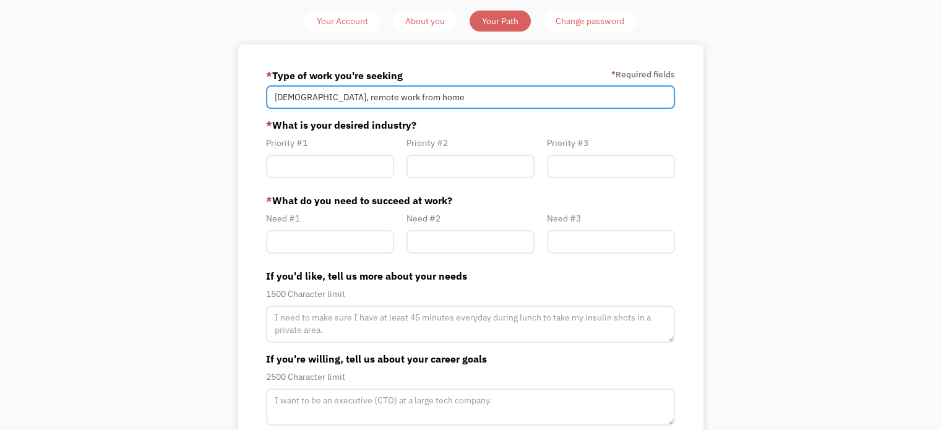
type input "[DEMOGRAPHIC_DATA], remote work from home"
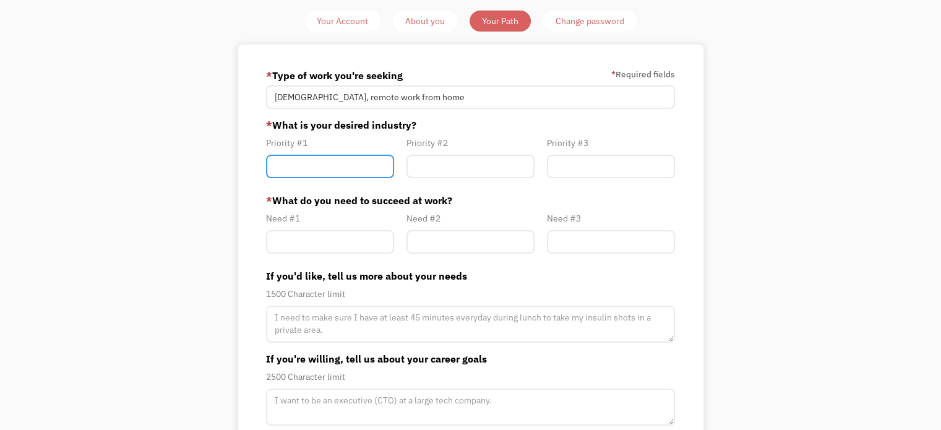
click at [367, 178] on input "Member-Path-Update" at bounding box center [330, 167] width 128 height 24
type input "Data entry"
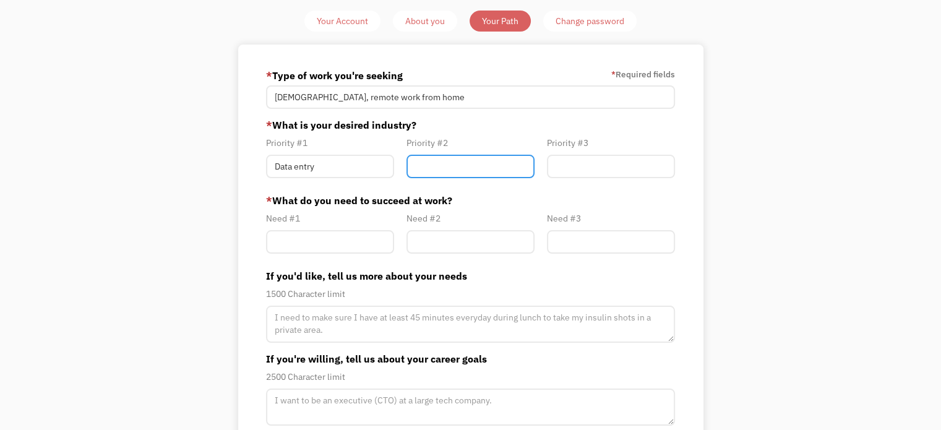
click at [470, 178] on input "Member-Path-Update" at bounding box center [471, 167] width 128 height 24
type input "Customer service"
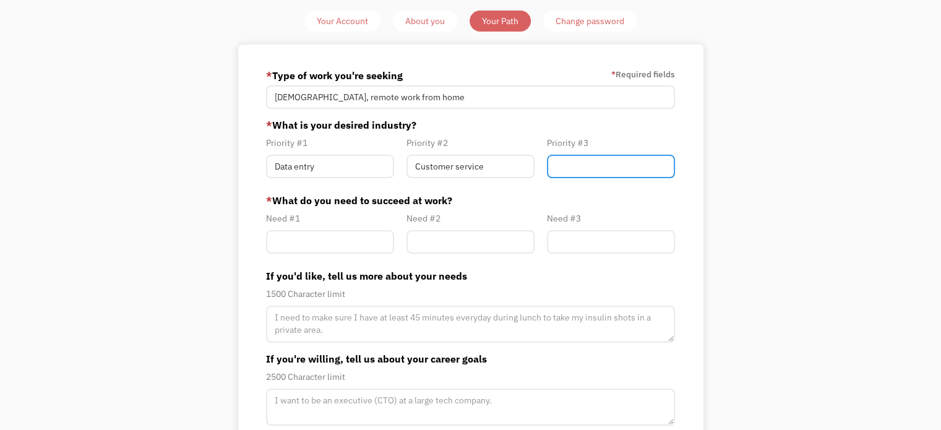
click at [579, 178] on input "Member-Path-Update" at bounding box center [611, 167] width 128 height 24
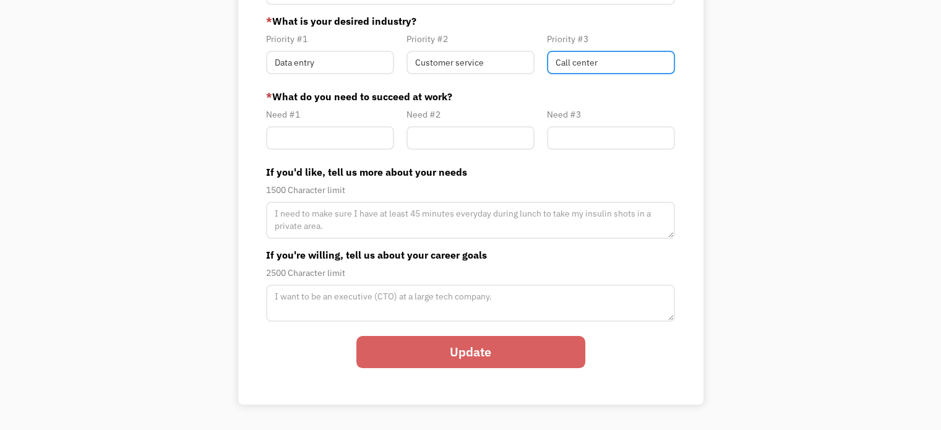
scroll to position [186, 0]
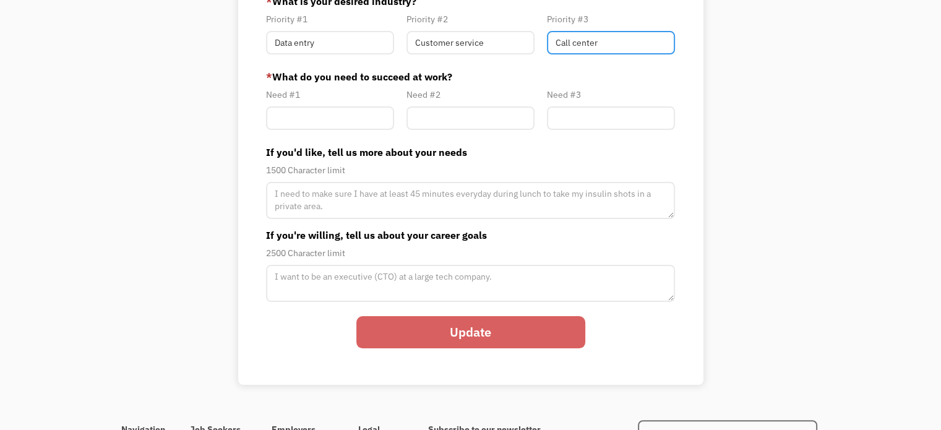
type input "Call center"
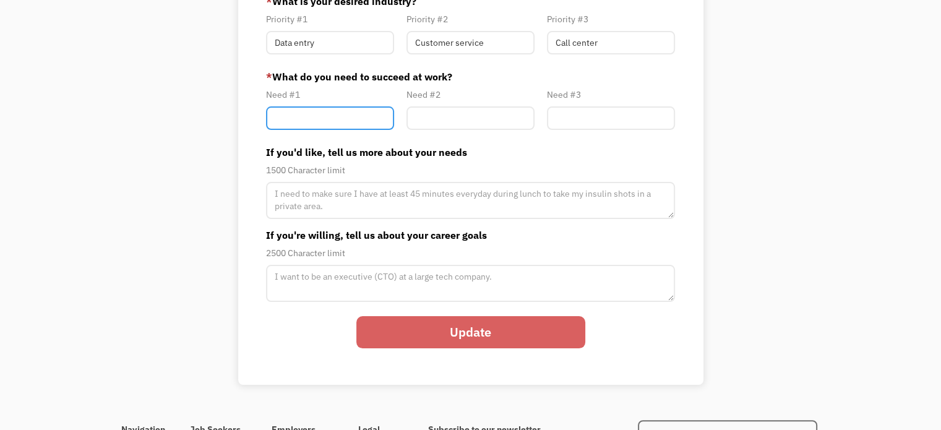
click at [339, 130] on input "Member-Path-Update" at bounding box center [330, 118] width 128 height 24
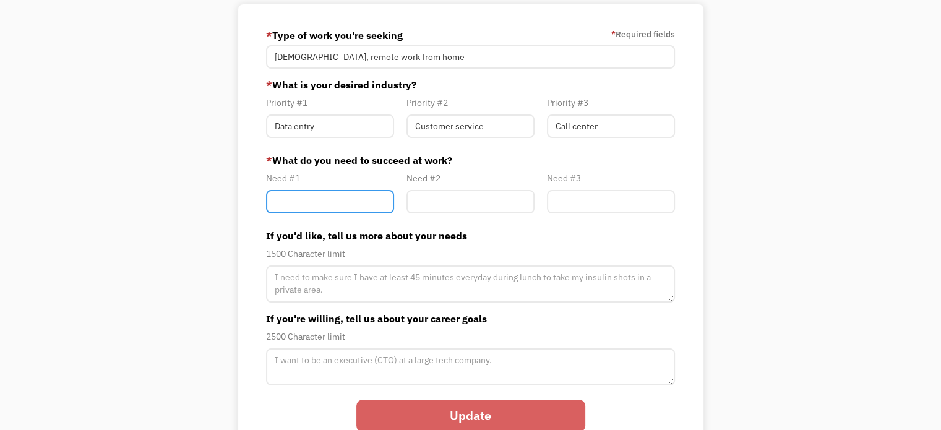
scroll to position [124, 0]
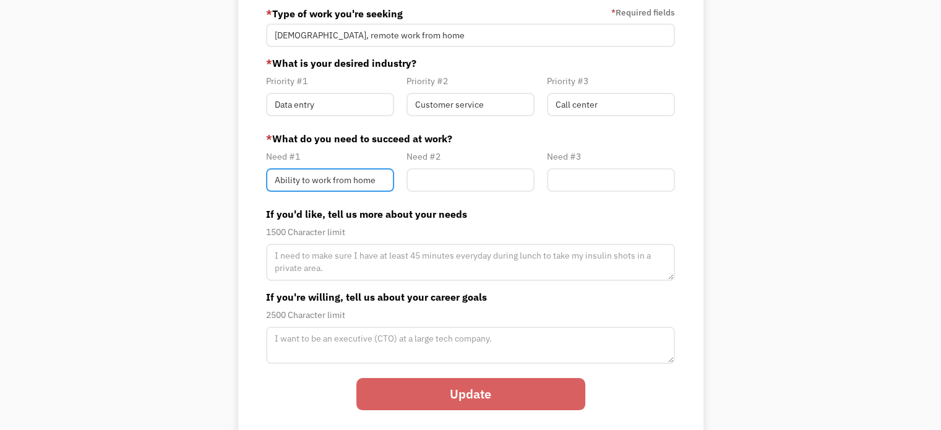
type input "Ability to work from home"
click at [465, 192] on input "Member-Path-Update" at bounding box center [471, 180] width 128 height 24
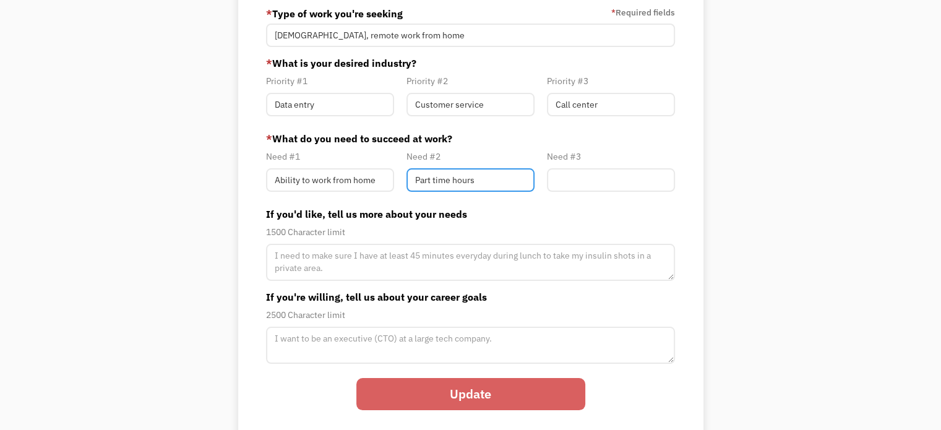
type input "Part time hours"
click at [574, 192] on input "Member-Path-Update" at bounding box center [611, 180] width 128 height 24
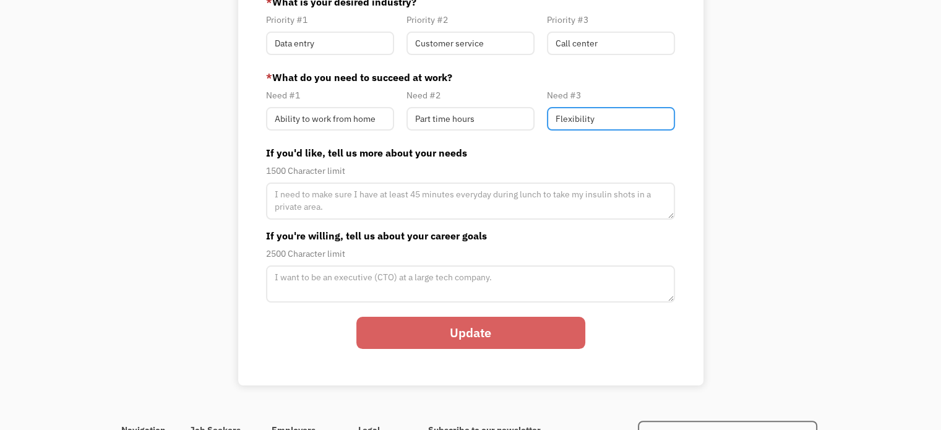
scroll to position [186, 0]
type input "Flexibility"
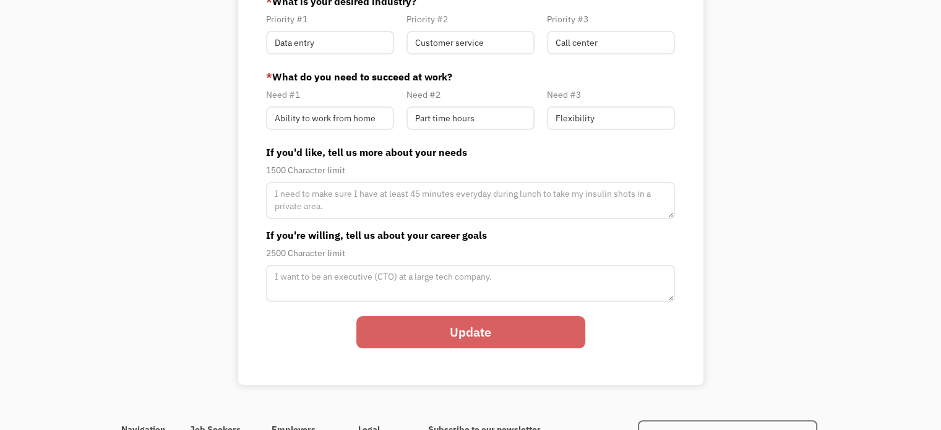
click at [484, 348] on input "Update" at bounding box center [471, 332] width 229 height 32
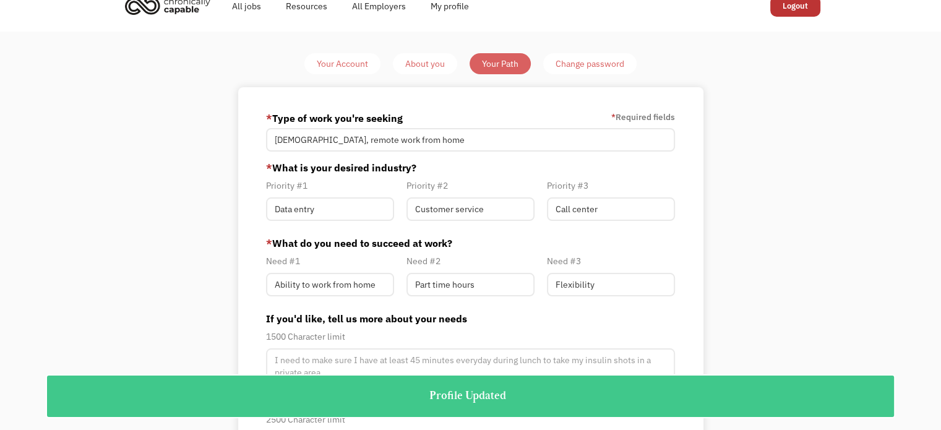
scroll to position [0, 0]
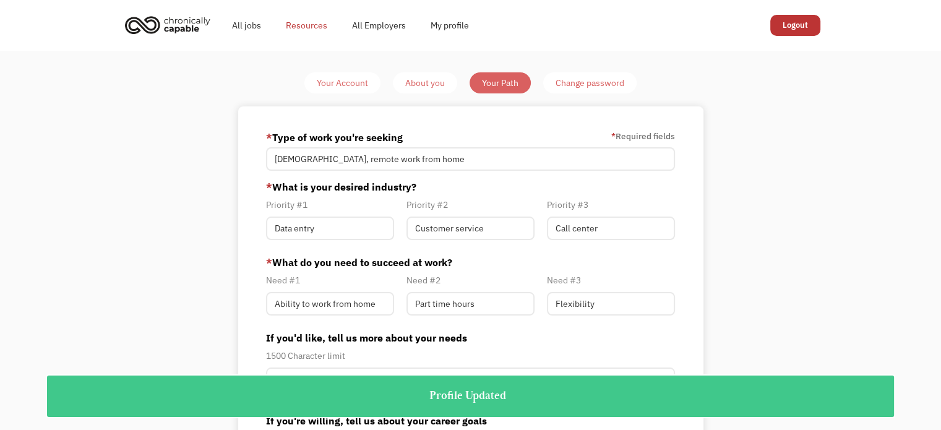
click at [326, 28] on link "Resources" at bounding box center [307, 26] width 66 height 40
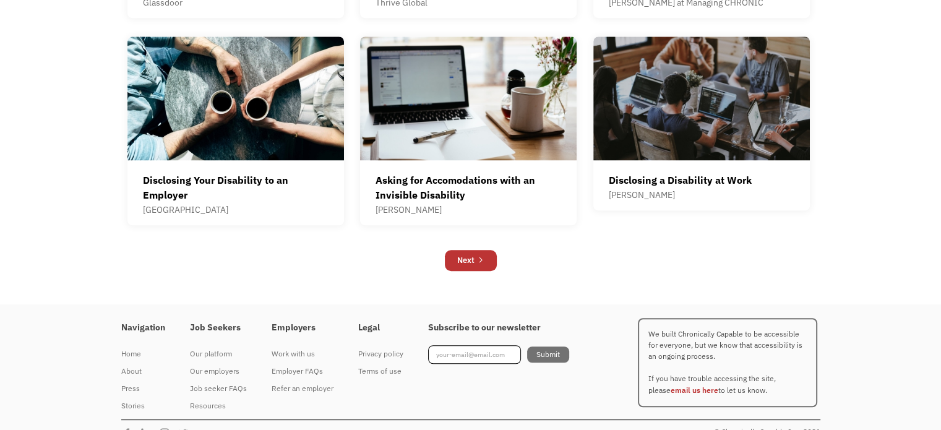
scroll to position [928, 0]
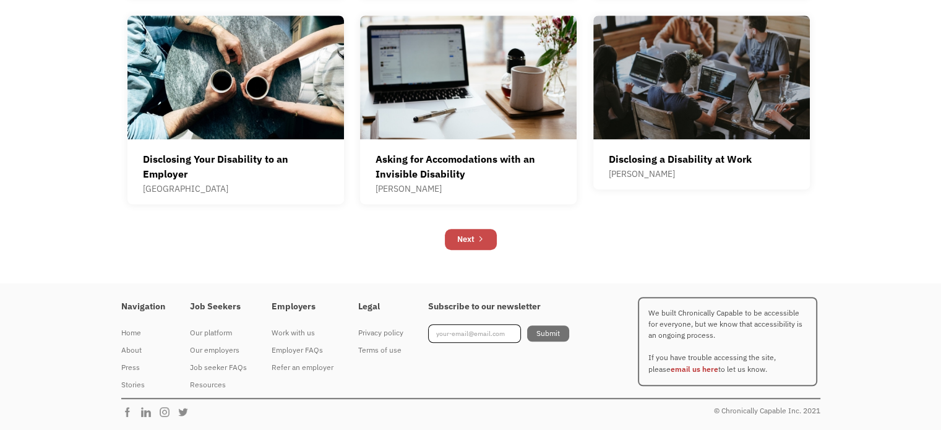
click at [467, 247] on div "Next" at bounding box center [465, 239] width 17 height 15
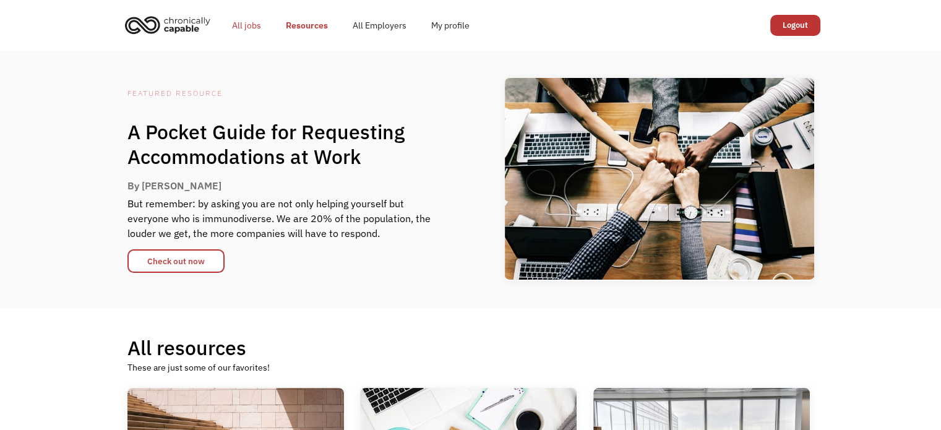
click at [258, 30] on link "All jobs" at bounding box center [247, 26] width 54 height 40
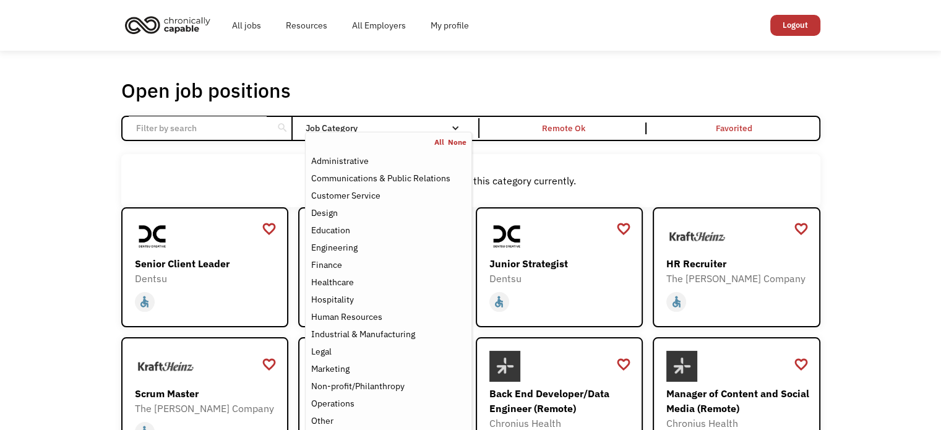
click at [425, 144] on nav "All None Administrative Communications & Public Relations Customer Service Desi…" at bounding box center [388, 318] width 167 height 373
click at [376, 203] on div "Customer Service" at bounding box center [345, 195] width 69 height 15
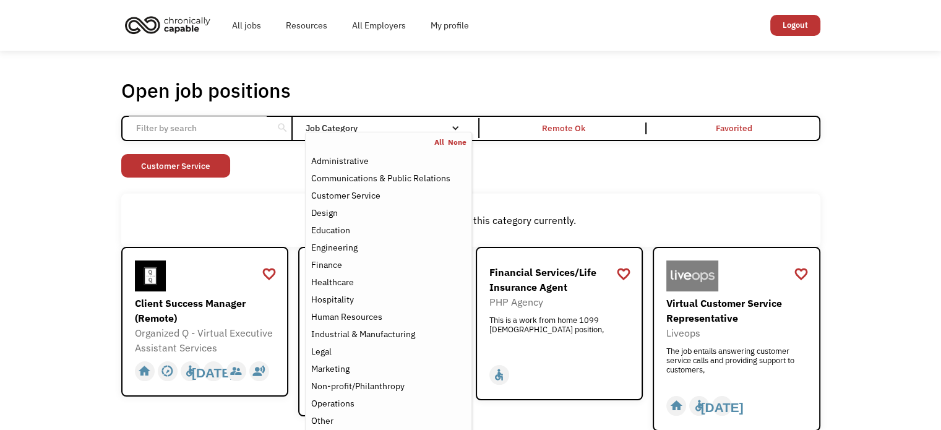
scroll to position [62, 0]
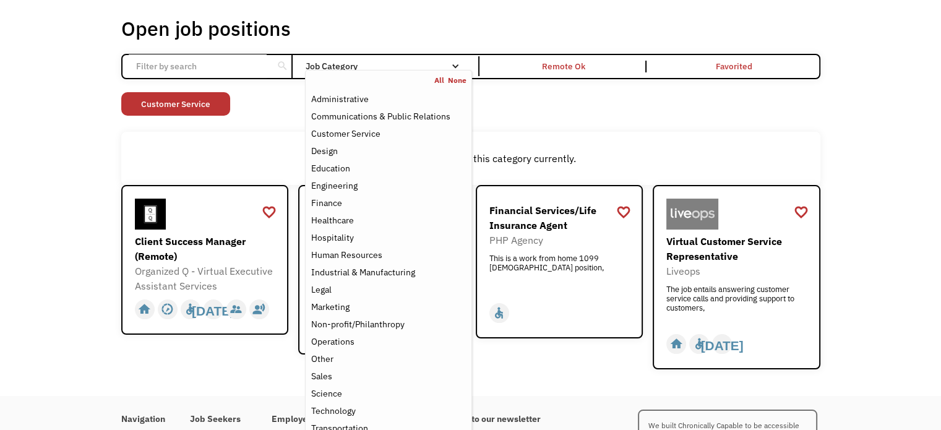
click at [839, 215] on div "Open job positions You have X liked items Search search Filter by category Admi…" at bounding box center [470, 192] width 941 height 407
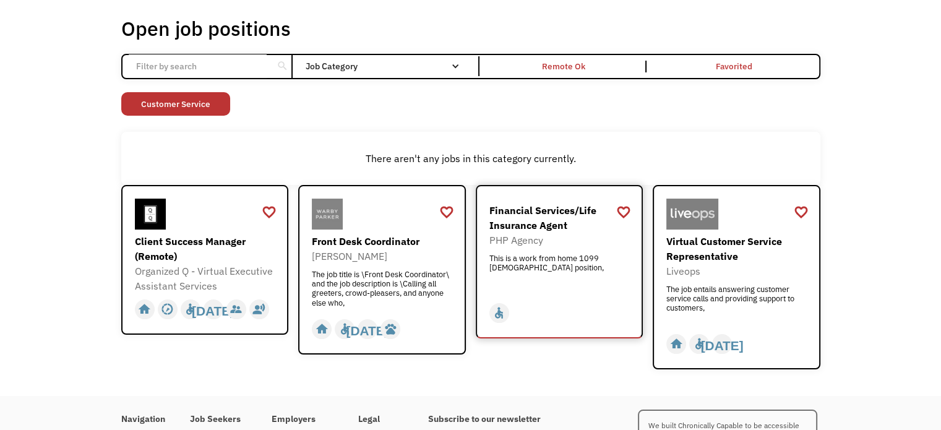
scroll to position [0, 0]
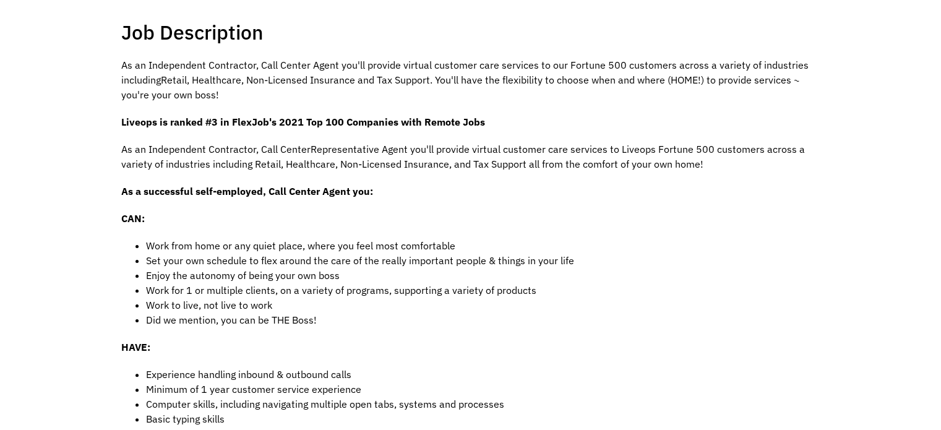
scroll to position [248, 0]
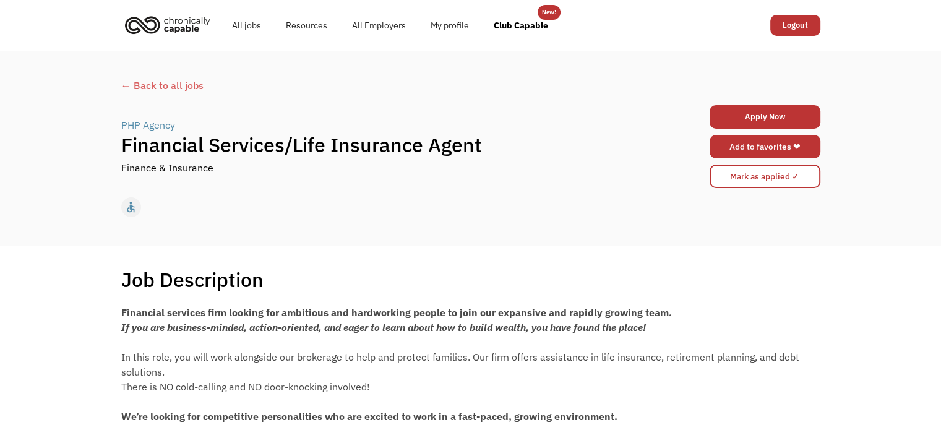
click at [722, 155] on link "Add to favorites ❤" at bounding box center [765, 147] width 111 height 24
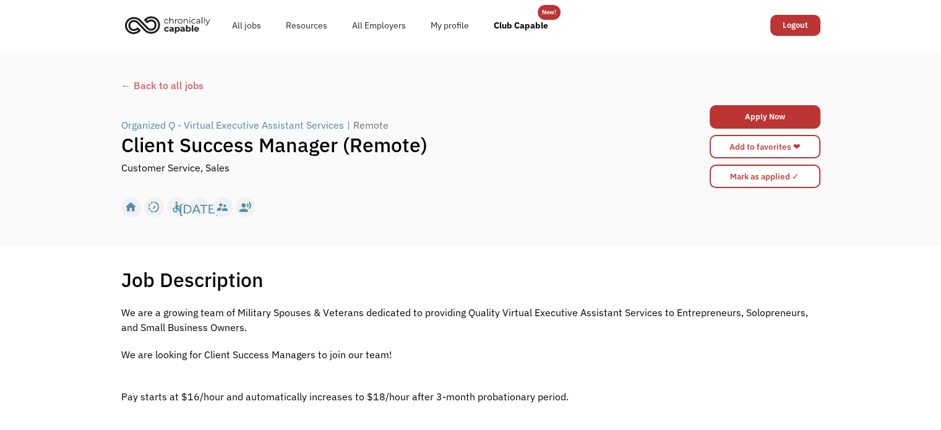
click at [156, 93] on div "← Back to all jobs" at bounding box center [470, 85] width 699 height 15
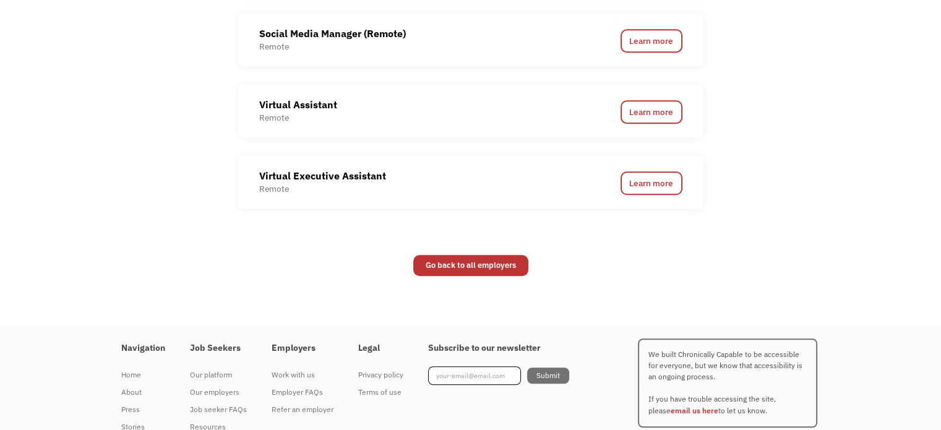
scroll to position [928, 0]
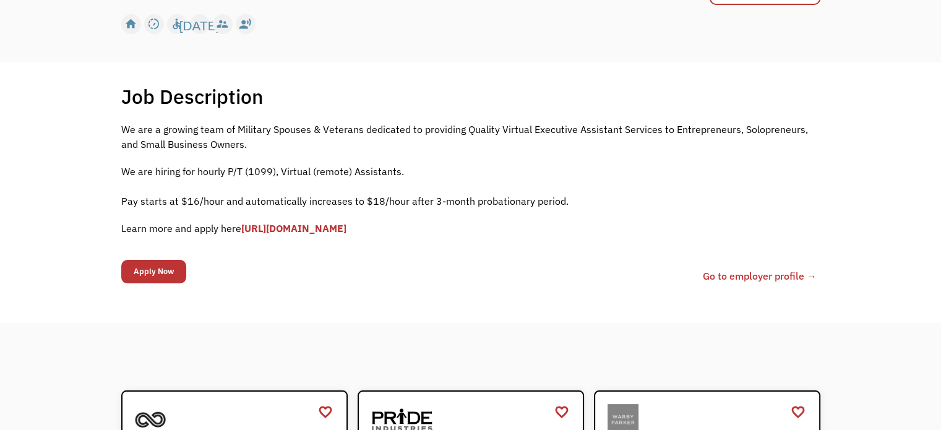
scroll to position [186, 0]
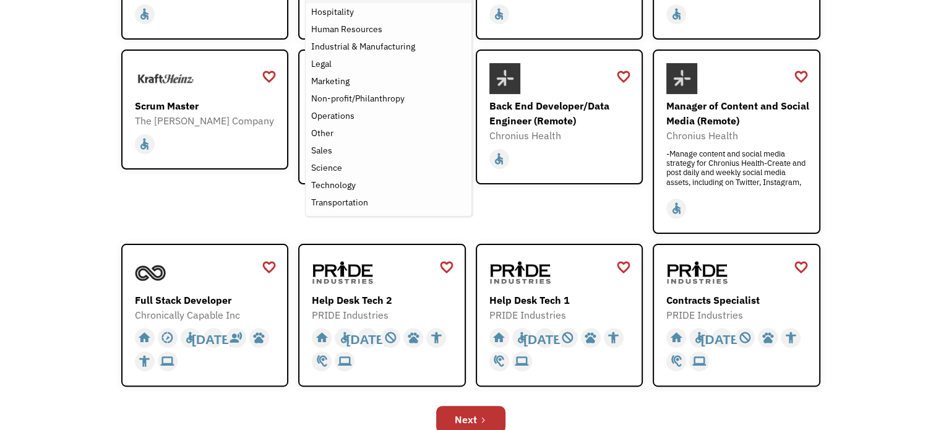
scroll to position [309, 0]
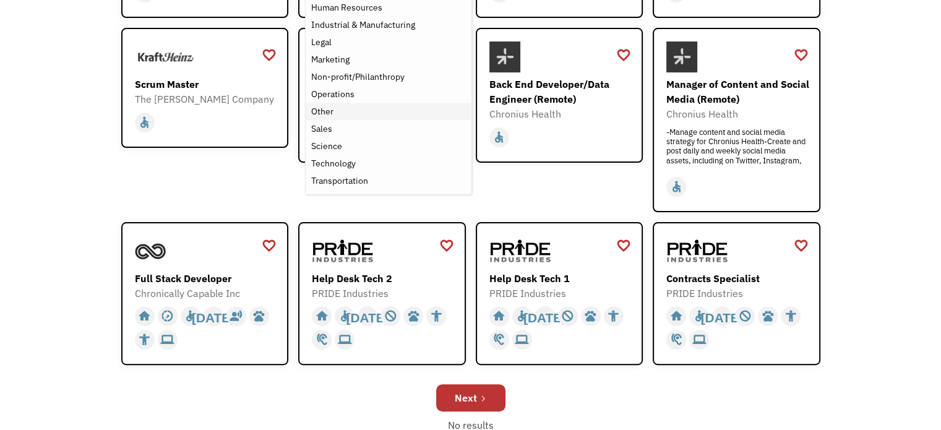
click at [352, 119] on div "Other" at bounding box center [388, 111] width 155 height 15
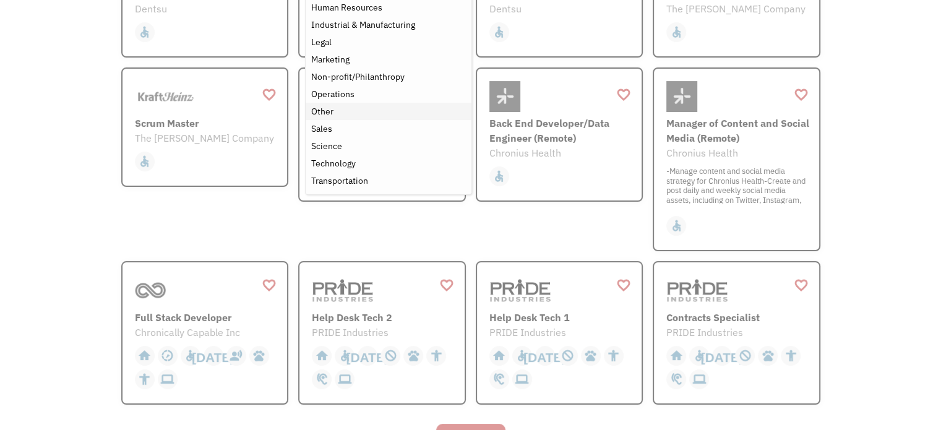
scroll to position [257, 0]
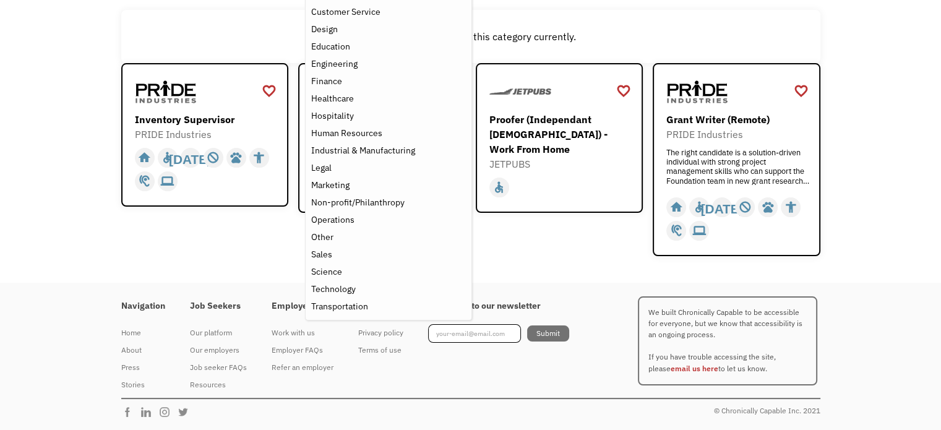
click at [207, 210] on div "favorite_border favorite Saving Inventory Supervisor PRIDE Industries https://j…" at bounding box center [205, 159] width 168 height 193
click at [330, 296] on div "Technology" at bounding box center [333, 289] width 45 height 15
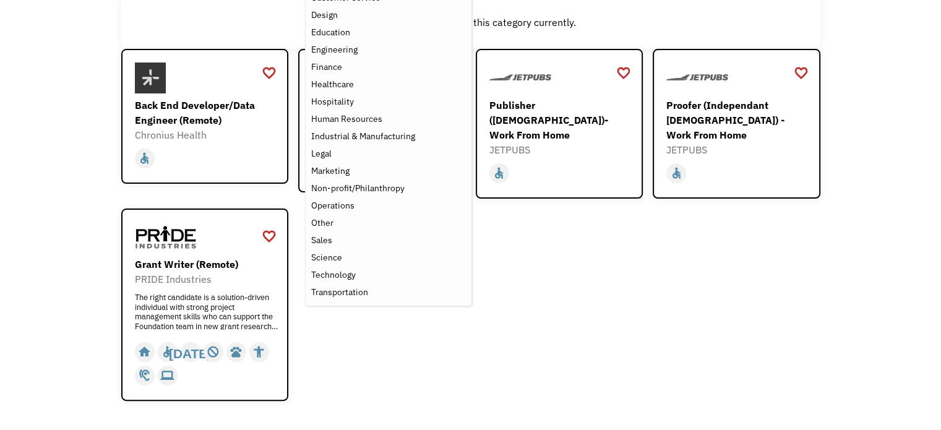
scroll to position [186, 0]
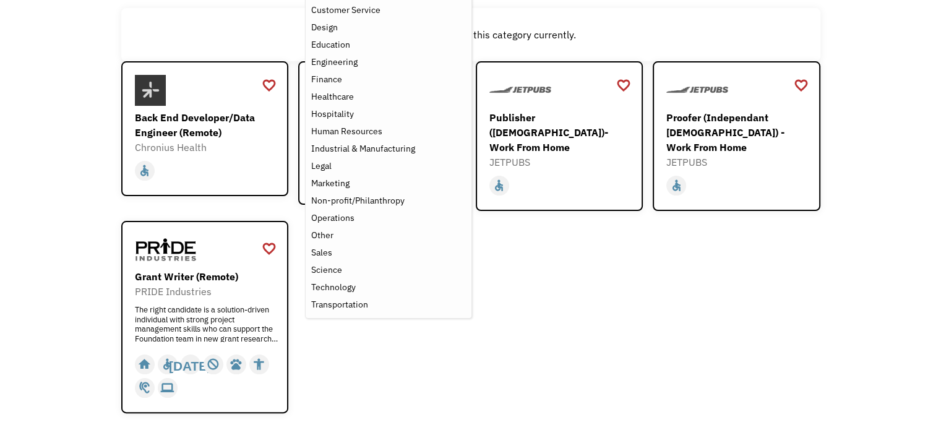
click at [45, 76] on div "Open job positions You have X liked items Search search Filter by category Admi…" at bounding box center [470, 153] width 941 height 576
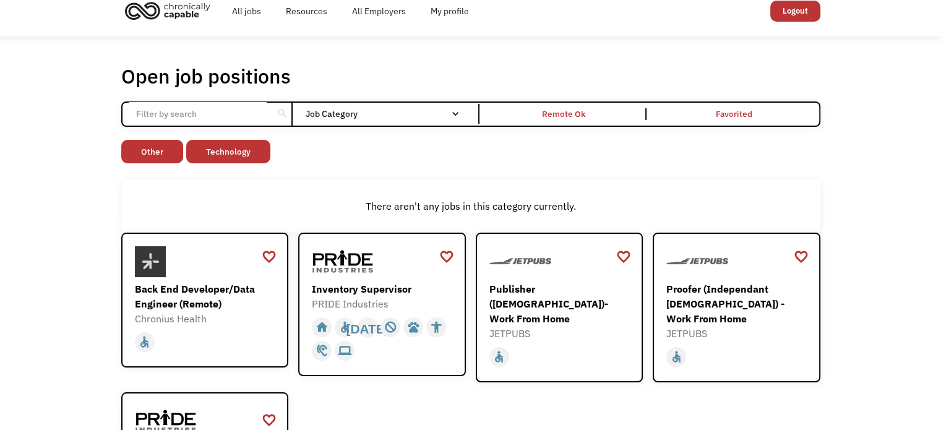
scroll to position [0, 0]
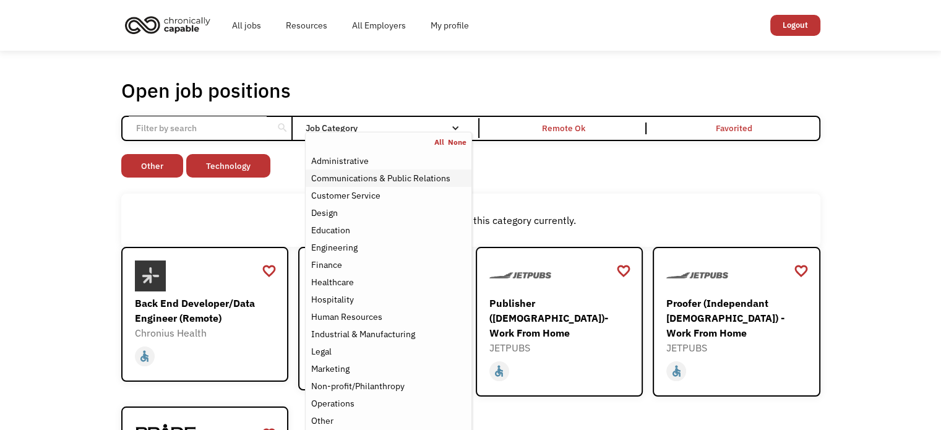
click at [381, 186] on div "Communications & Public Relations" at bounding box center [380, 178] width 139 height 15
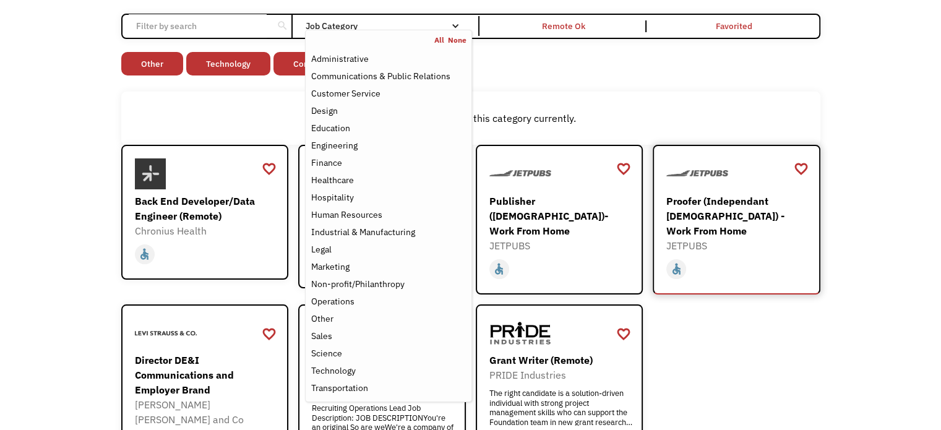
scroll to position [124, 0]
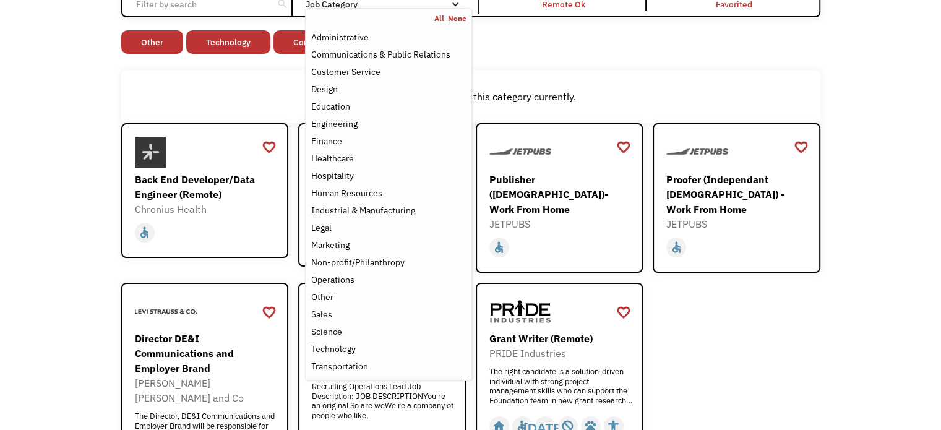
click at [862, 192] on div "Open job positions You have X liked items Search search Filter by category Admi…" at bounding box center [470, 225] width 941 height 597
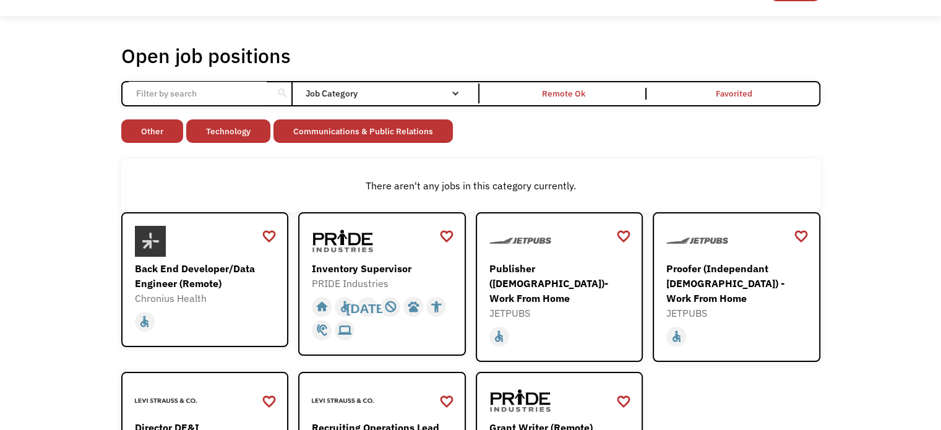
scroll to position [0, 0]
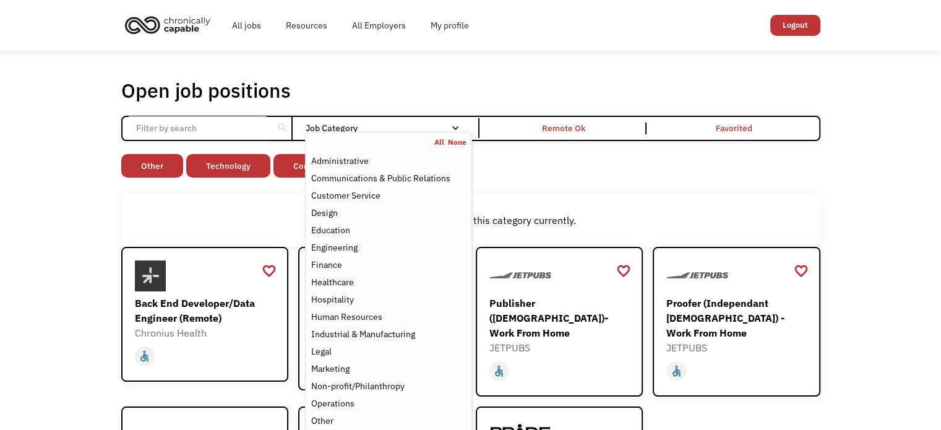
click at [457, 147] on link "None" at bounding box center [457, 142] width 19 height 10
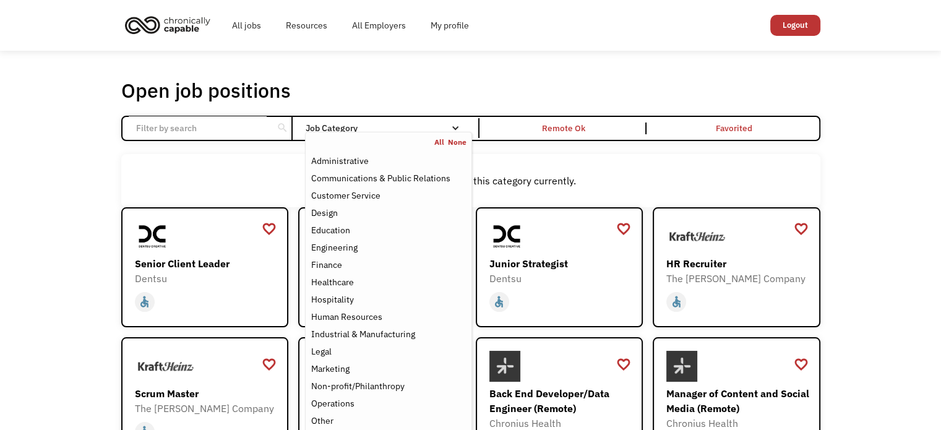
click at [889, 184] on div "Open job positions You have X liked items Search search Filter by category Admi…" at bounding box center [470, 403] width 941 height 704
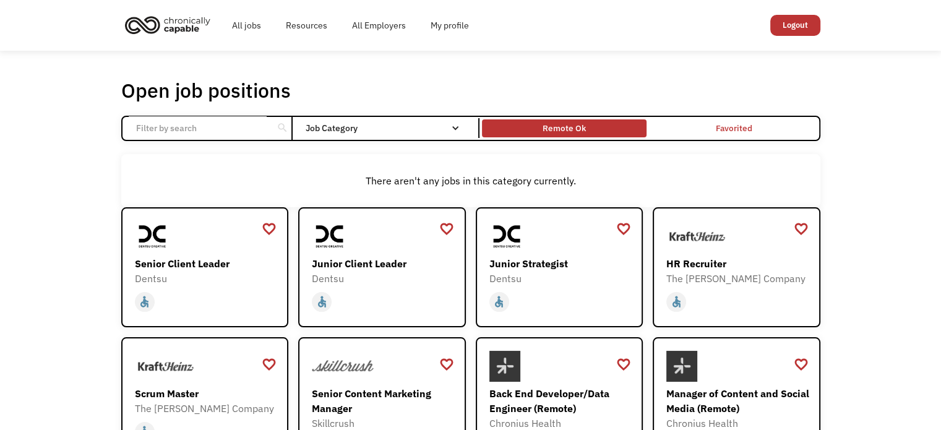
click at [547, 133] on div "Remote Ok" at bounding box center [564, 128] width 43 height 15
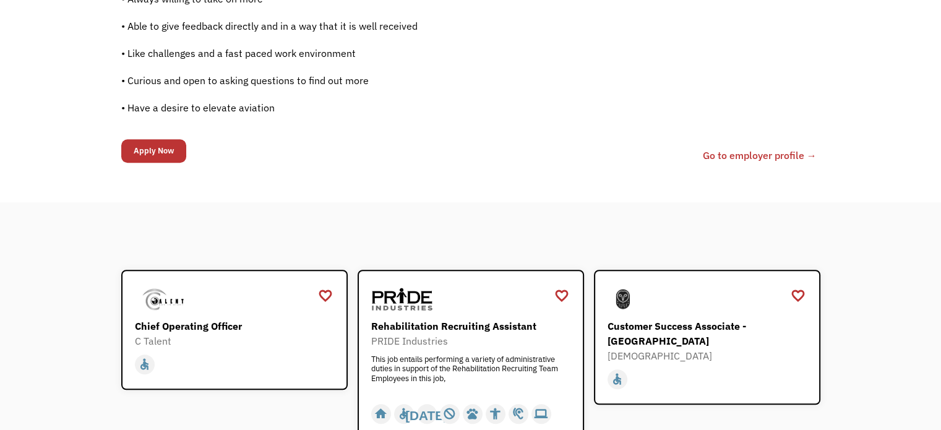
scroll to position [1052, 0]
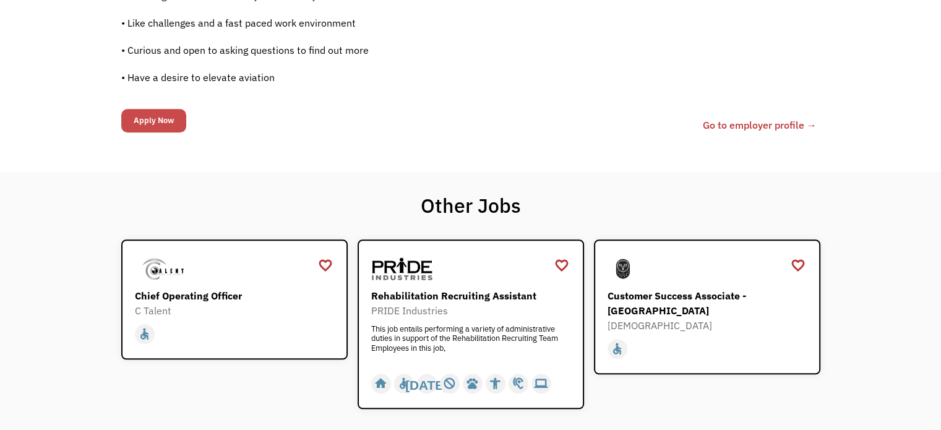
click at [165, 132] on input "Apply Now" at bounding box center [153, 121] width 65 height 24
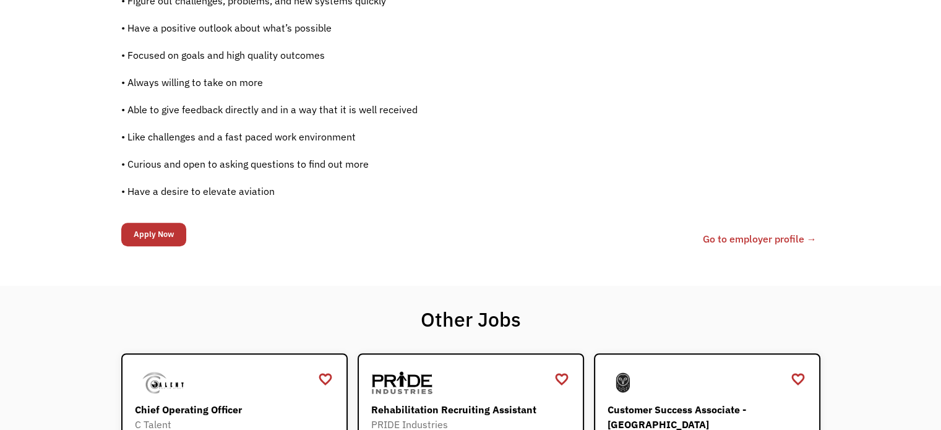
scroll to position [928, 0]
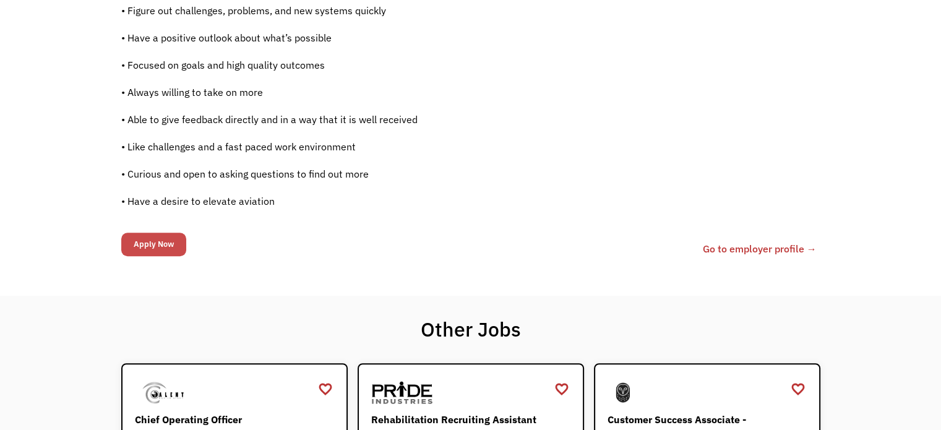
click at [163, 256] on input "Apply Now" at bounding box center [153, 245] width 65 height 24
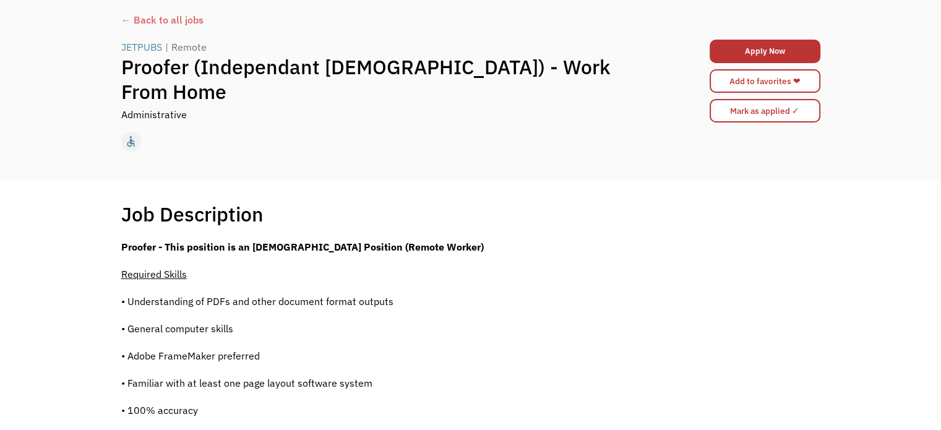
scroll to position [0, 0]
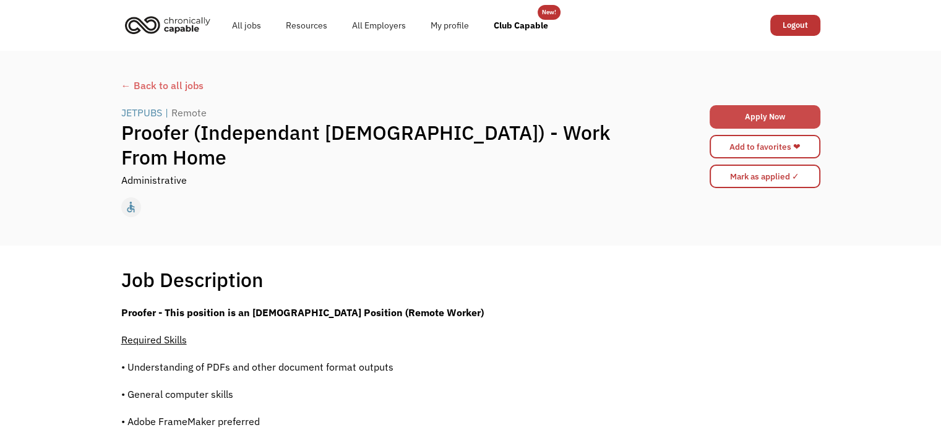
click at [735, 123] on link "Apply Now" at bounding box center [765, 117] width 111 height 24
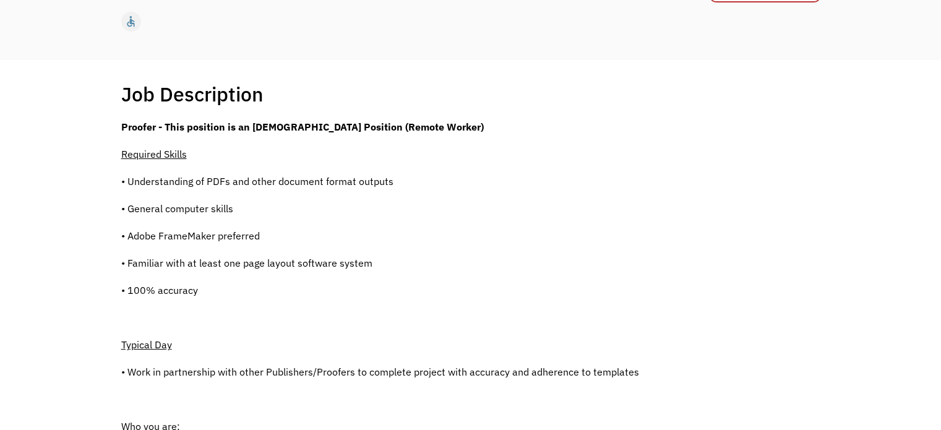
scroll to position [62, 0]
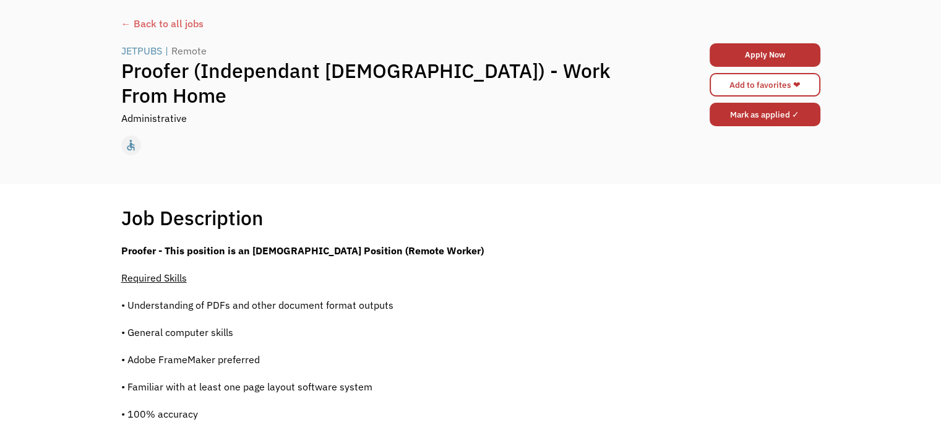
click at [779, 126] on input "Mark as applied ✓" at bounding box center [765, 115] width 111 height 24
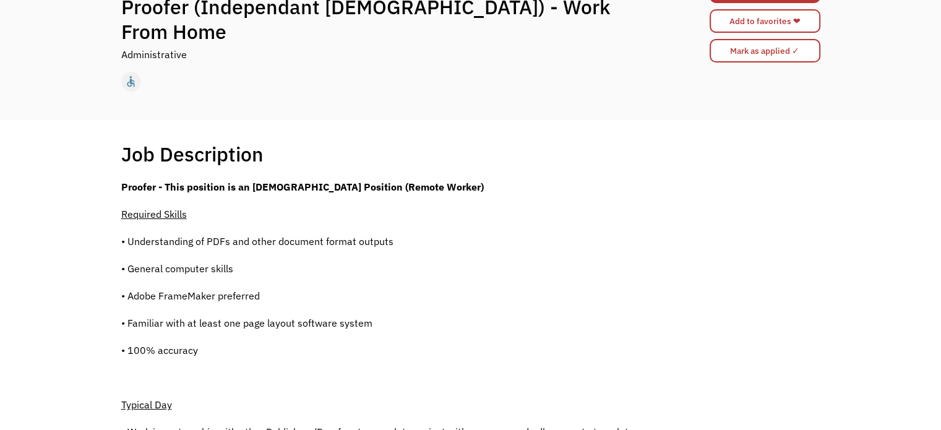
scroll to position [59, 0]
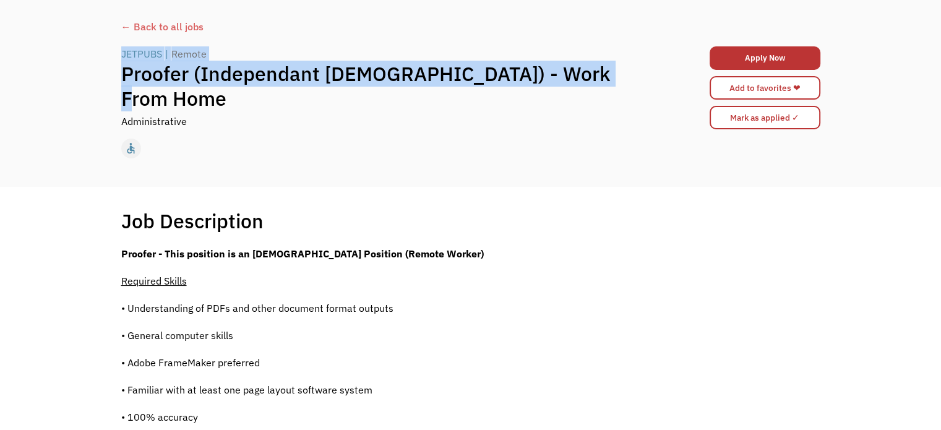
drag, startPoint x: 251, startPoint y: 116, endPoint x: 121, endPoint y: 51, distance: 144.5
click at [121, 51] on div "JETPUBS | Remote Proofer (Independant Contractor) - Work From Home Administrati…" at bounding box center [383, 87] width 525 height 82
copy div "JETPUBS | Remote Proofer (Independant Contractor) - Work From Home"
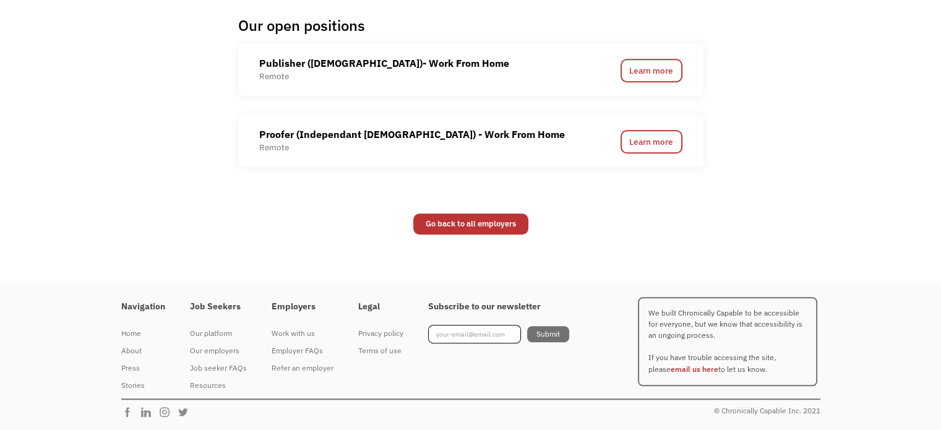
scroll to position [928, 0]
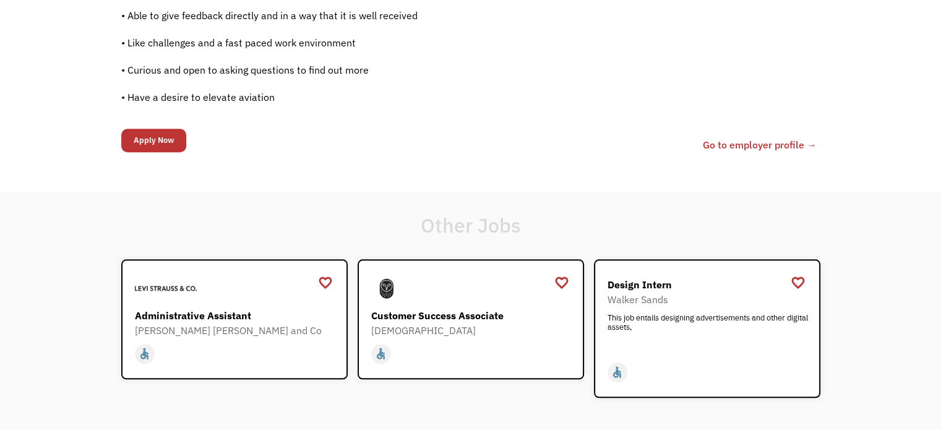
scroll to position [1176, 0]
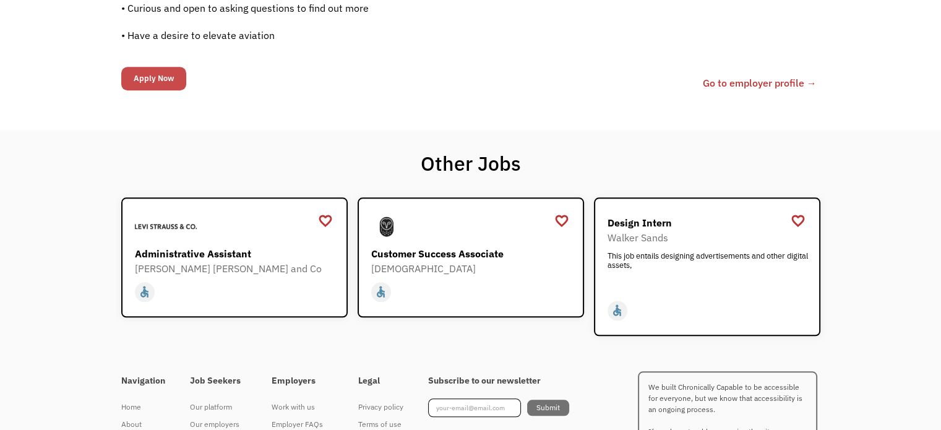
click at [157, 90] on input "Apply Now" at bounding box center [153, 79] width 65 height 24
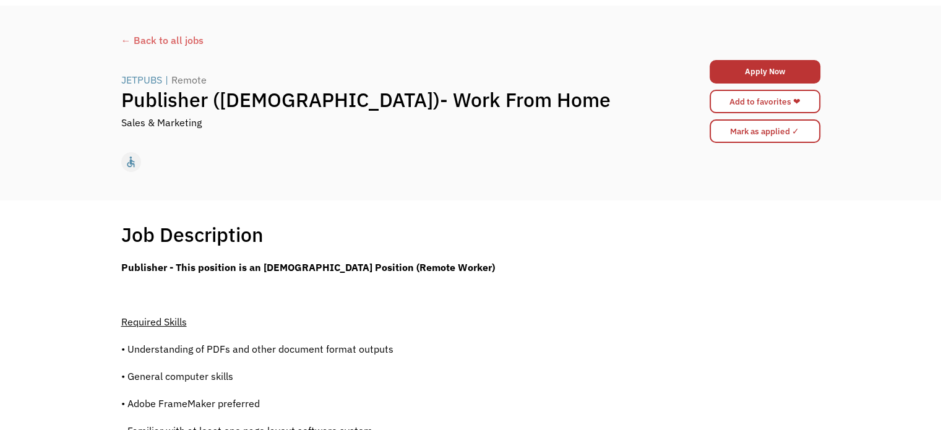
scroll to position [0, 0]
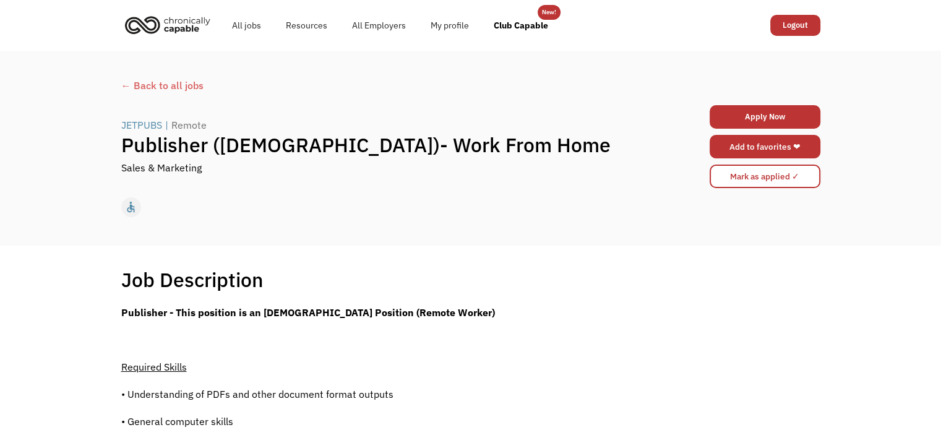
click at [757, 155] on link "Add to favorites ❤" at bounding box center [765, 147] width 111 height 24
click at [547, 25] on link "Club Capable" at bounding box center [521, 26] width 79 height 40
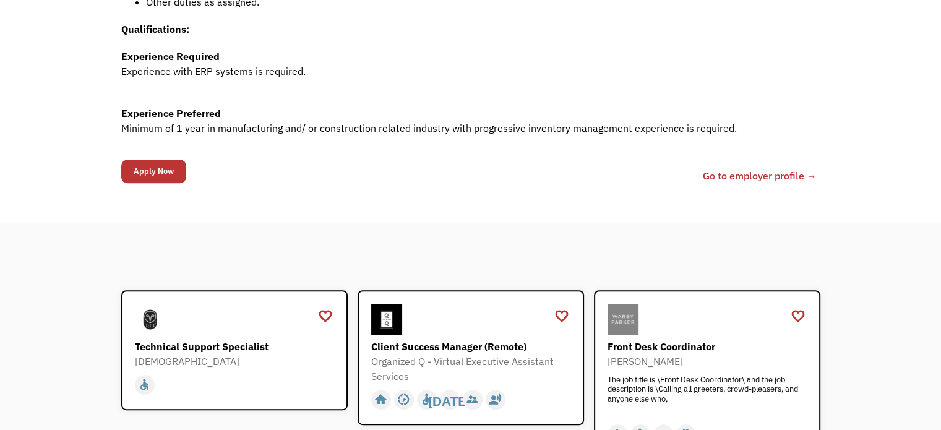
scroll to position [557, 0]
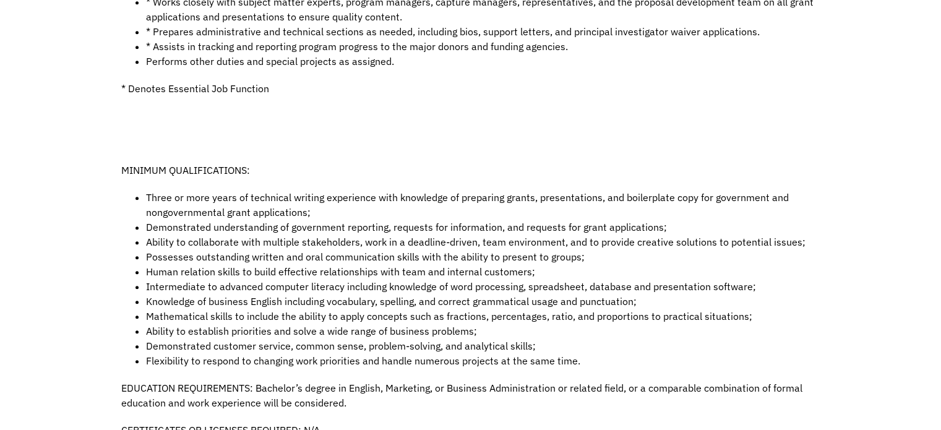
scroll to position [681, 0]
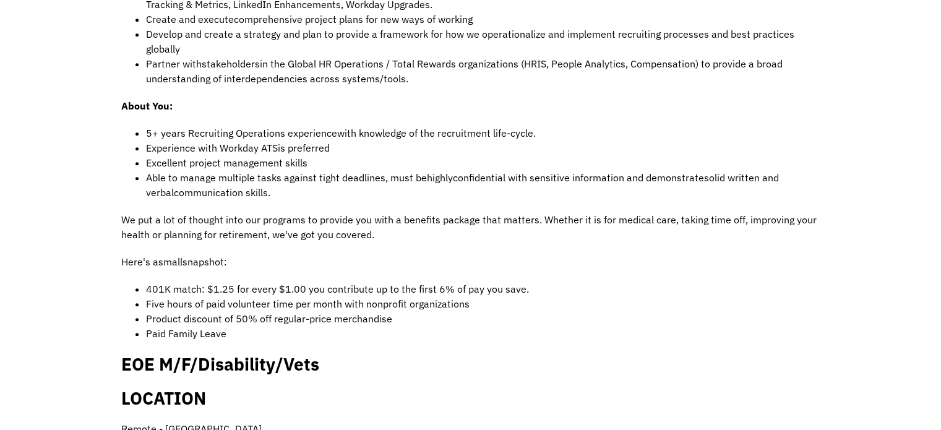
scroll to position [619, 0]
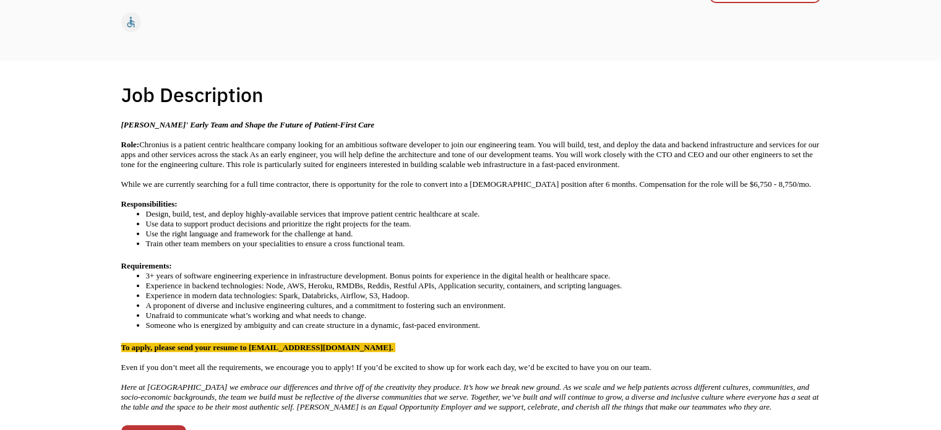
scroll to position [248, 0]
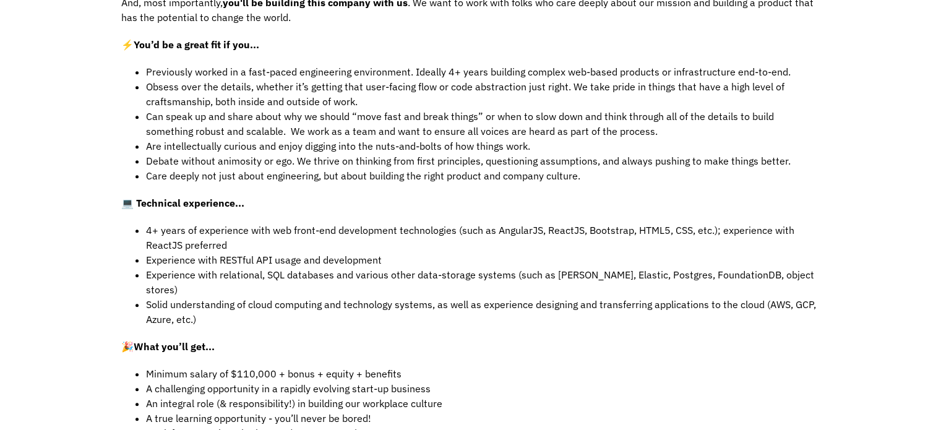
scroll to position [557, 0]
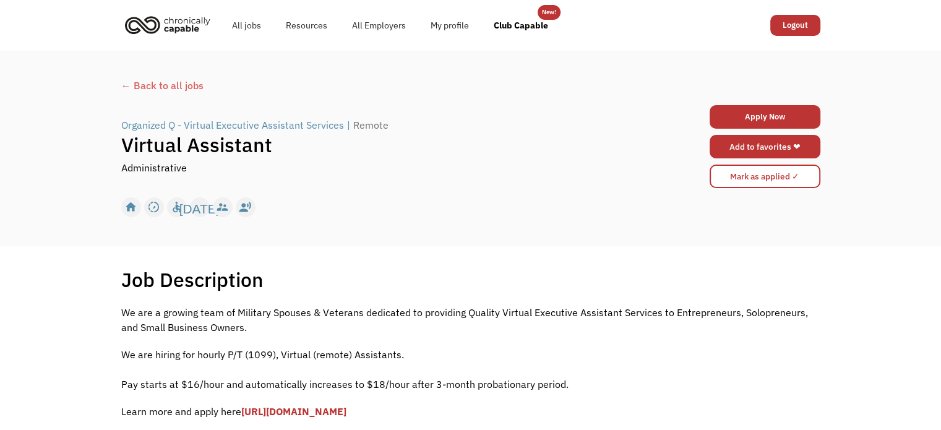
click at [765, 158] on link "Add to favorites ❤" at bounding box center [765, 147] width 111 height 24
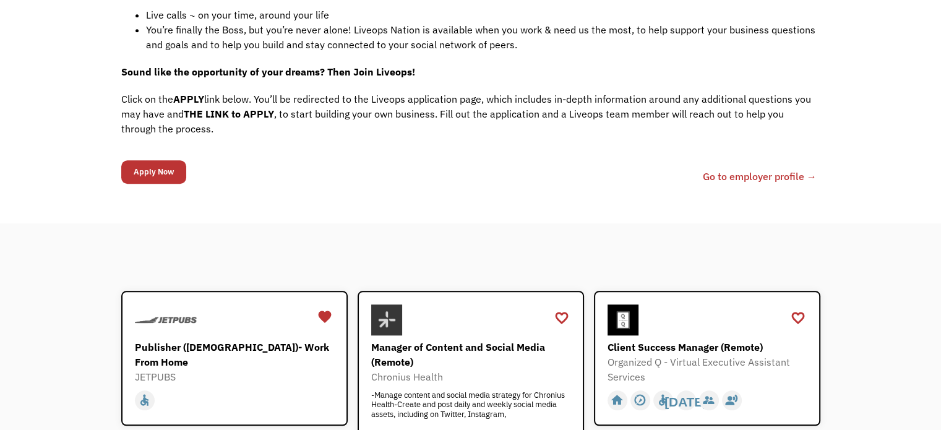
scroll to position [1300, 0]
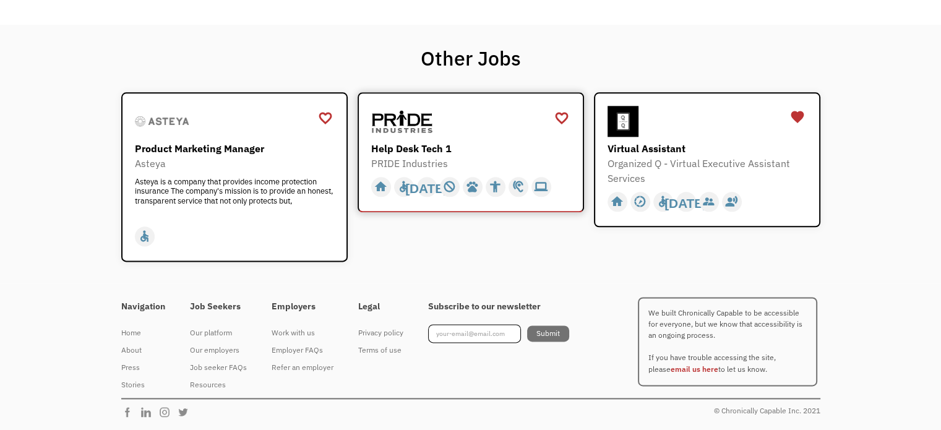
scroll to position [1857, 0]
click at [433, 156] on div "Help Desk Tech 1" at bounding box center [472, 148] width 202 height 15
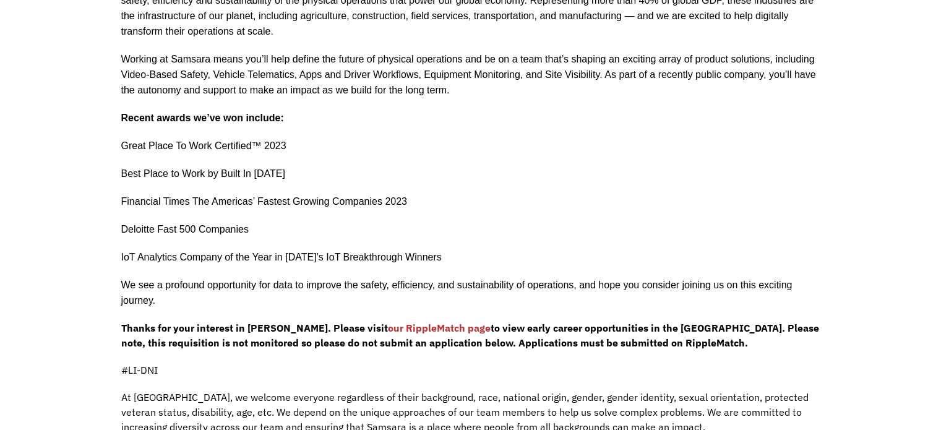
scroll to position [62, 0]
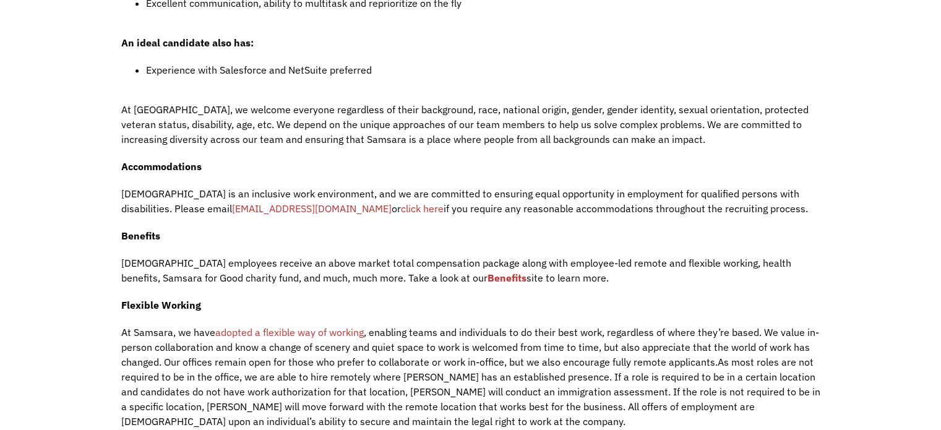
scroll to position [1547, 0]
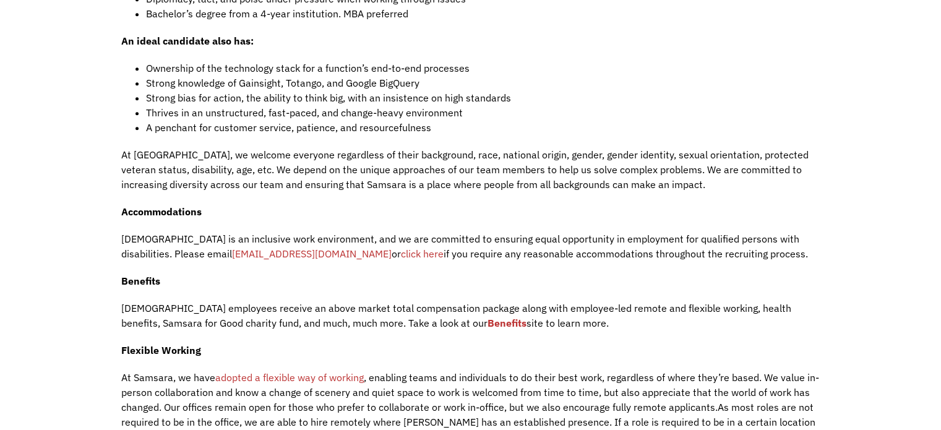
scroll to position [1478, 0]
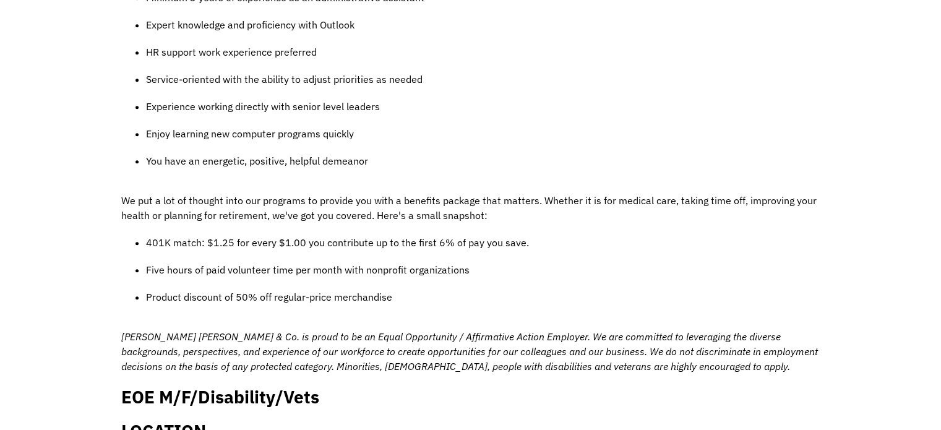
scroll to position [928, 0]
